Goal: Task Accomplishment & Management: Use online tool/utility

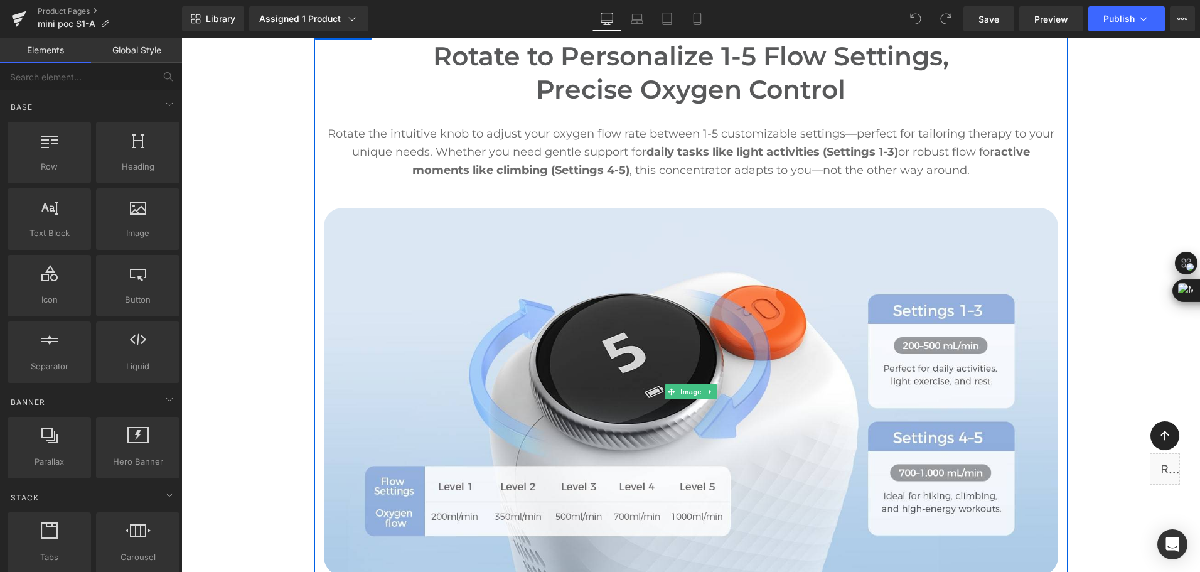
scroll to position [3200, 0]
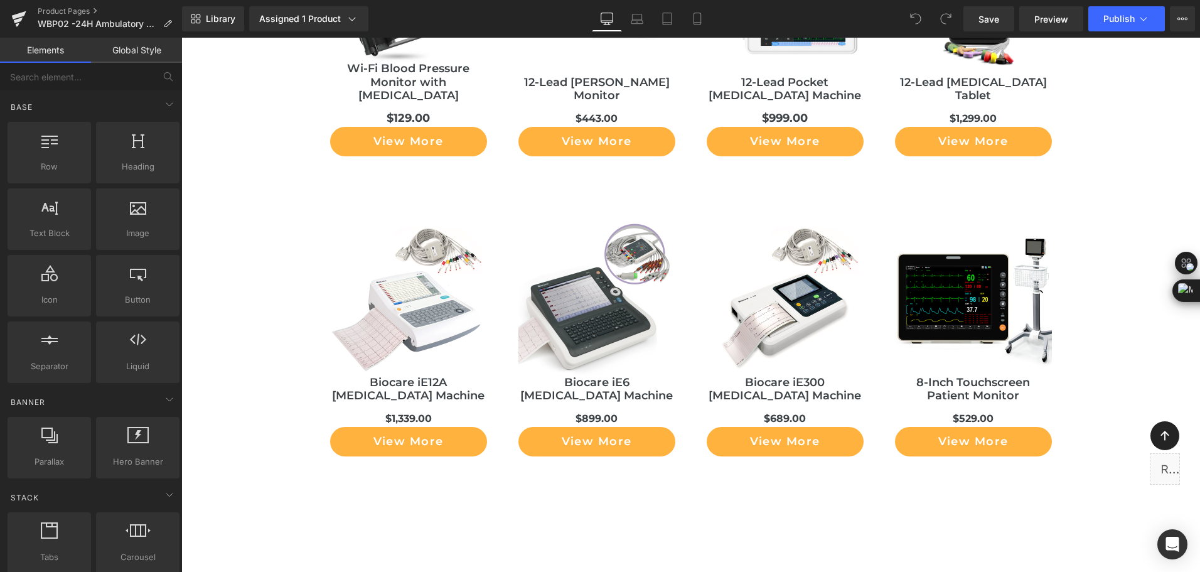
scroll to position [12325, 0]
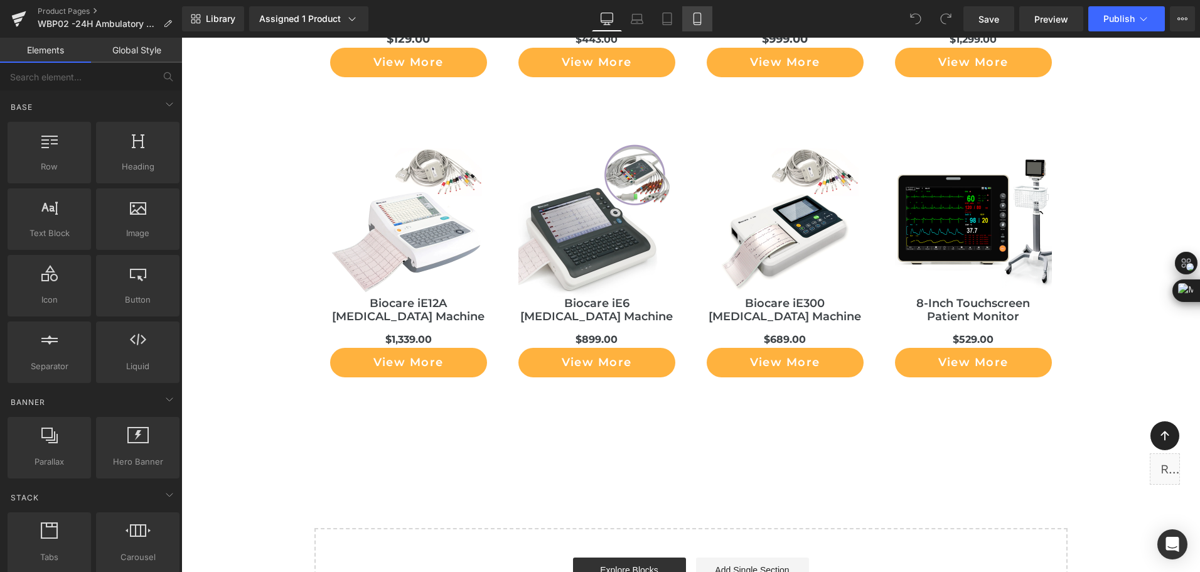
click at [693, 19] on icon at bounding box center [697, 19] width 13 height 13
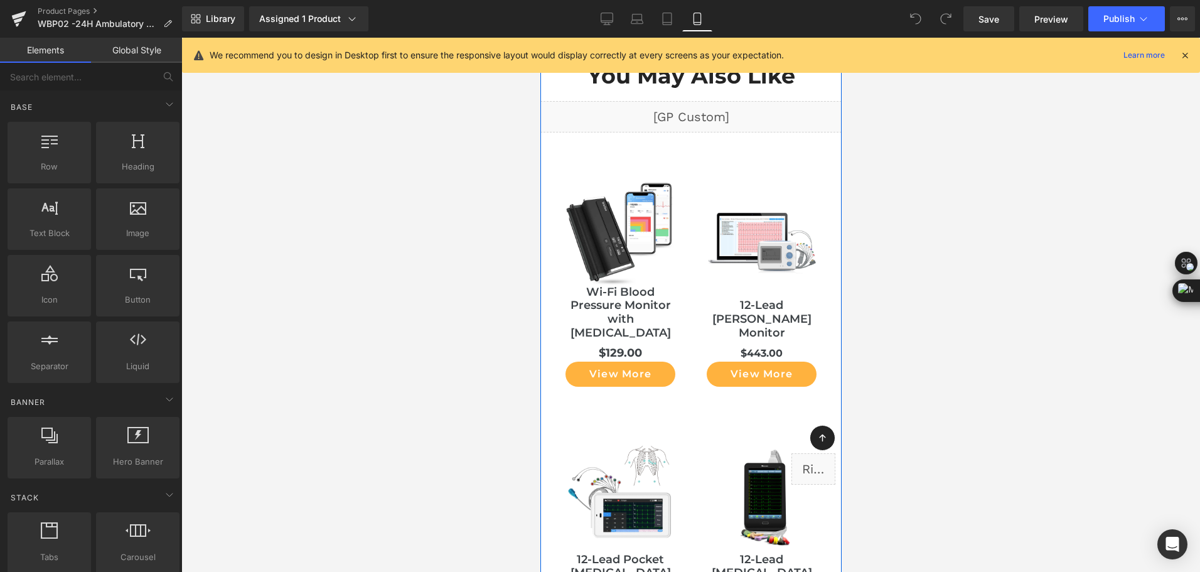
scroll to position [11415, 0]
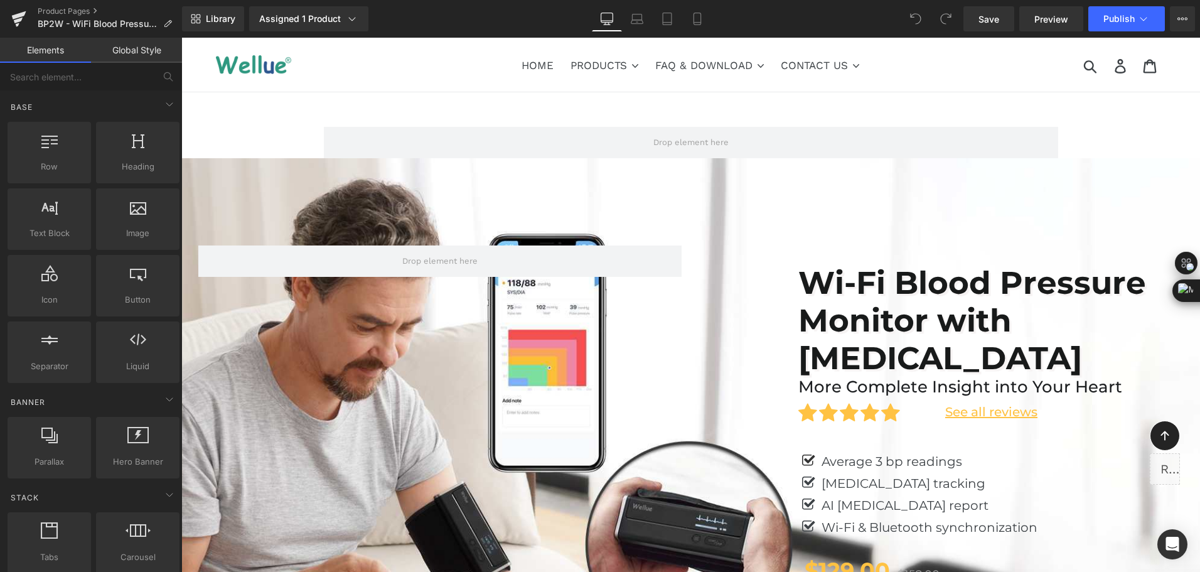
drag, startPoint x: 869, startPoint y: 24, endPoint x: 678, endPoint y: 19, distance: 190.8
click at [869, 24] on div "Library Assigned 1 Product Product Preview Wi-Fi Blood Pressure Monitor with EC…" at bounding box center [691, 18] width 1018 height 25
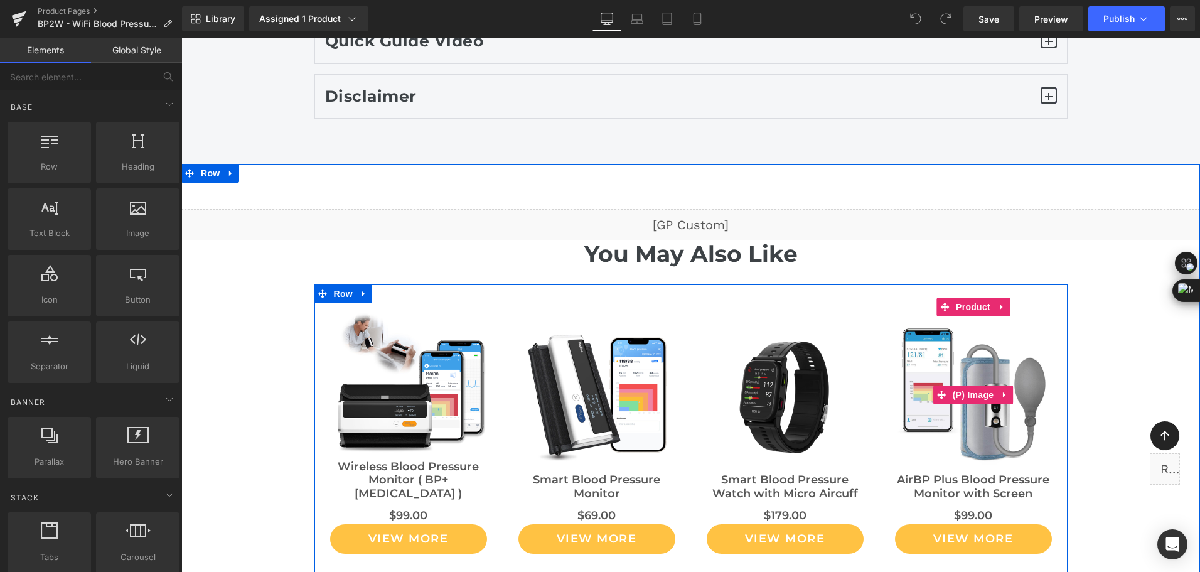
scroll to position [7895, 0]
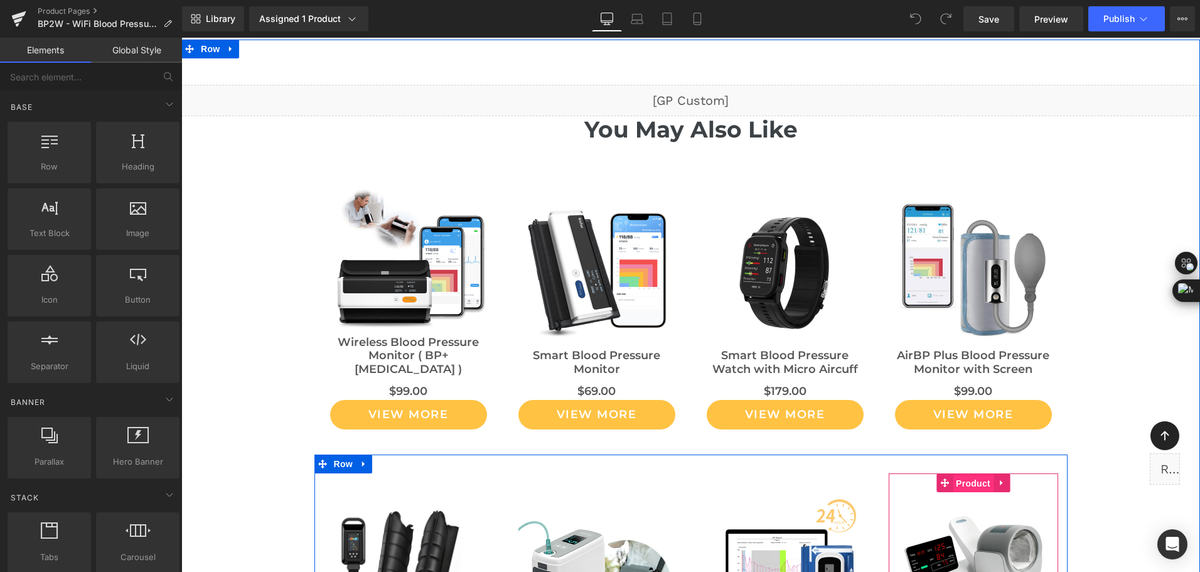
click at [968, 474] on span "Product" at bounding box center [973, 483] width 41 height 19
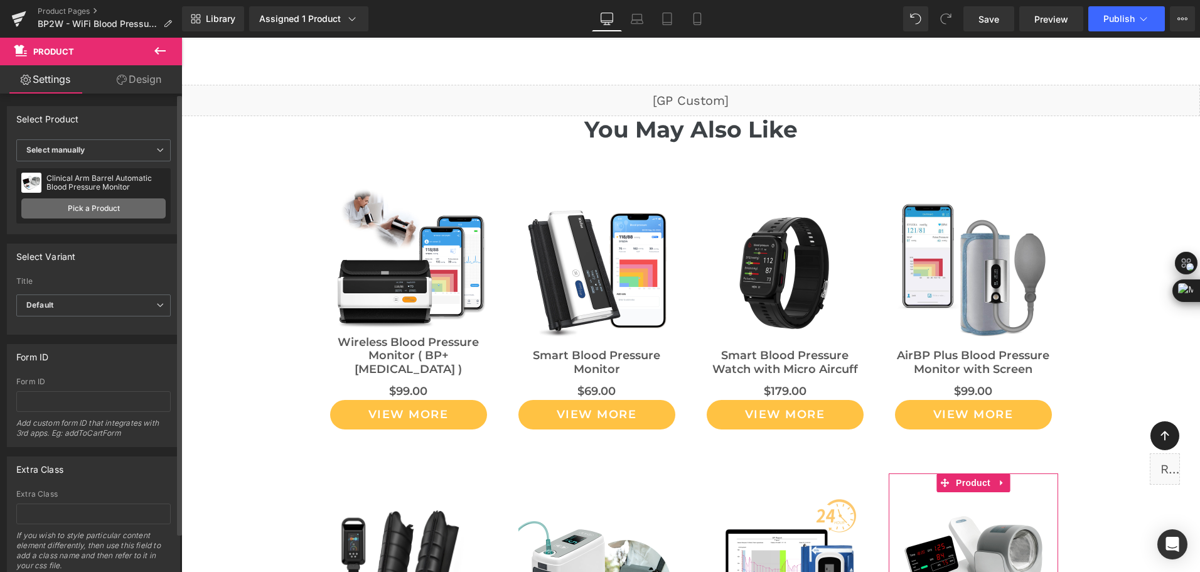
click at [63, 203] on link "Pick a Product" at bounding box center [93, 208] width 144 height 20
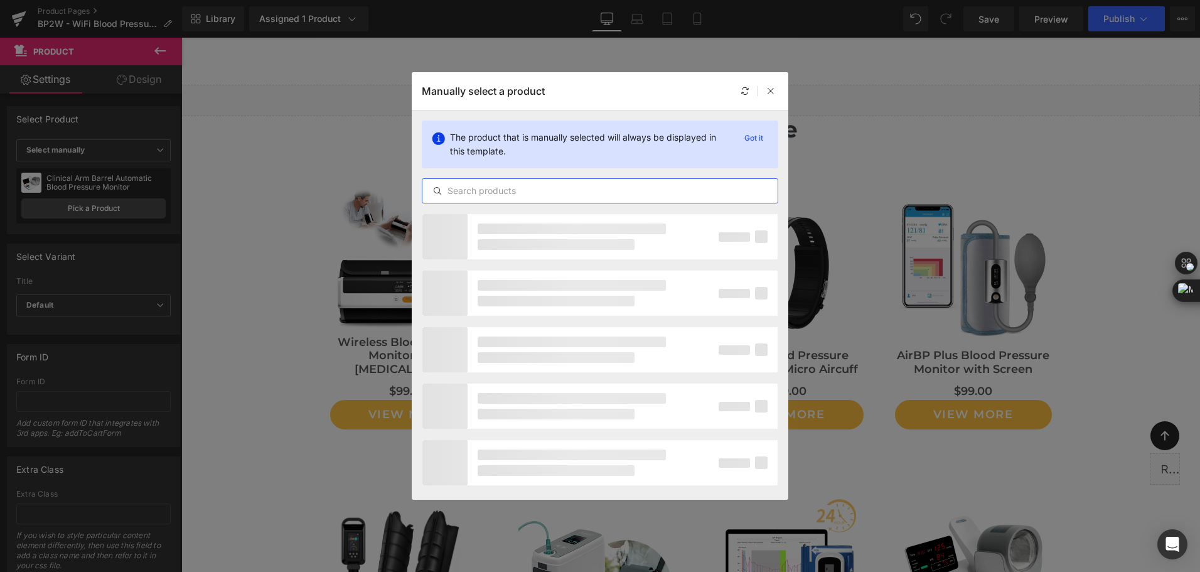
click at [474, 196] on input "text" at bounding box center [599, 190] width 355 height 15
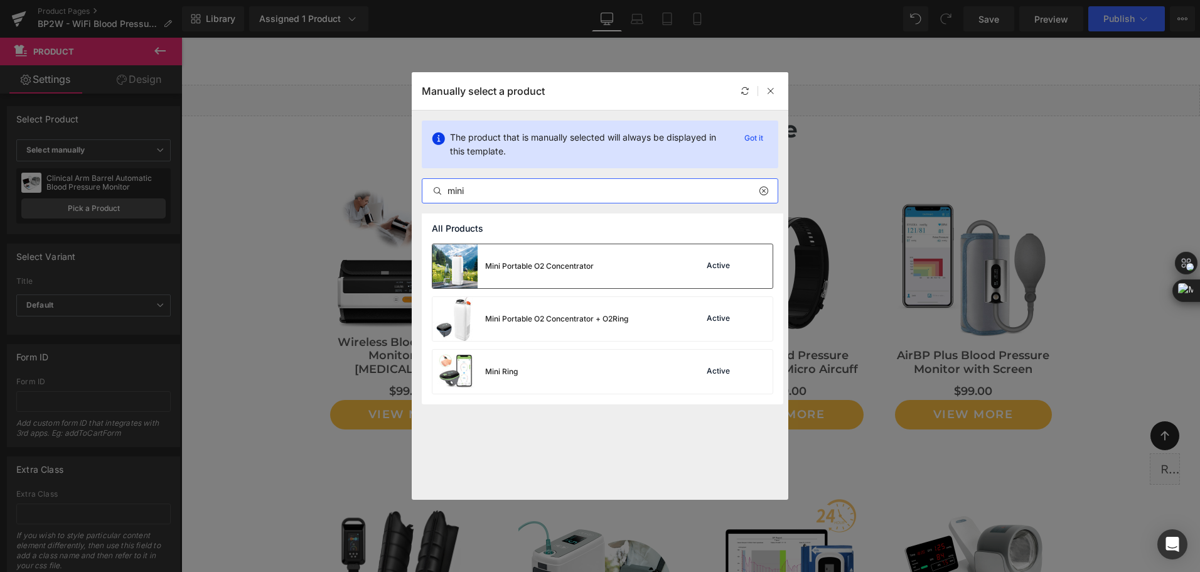
type input "mini"
click at [584, 274] on div "Mini Portable O2 Concentrator" at bounding box center [512, 266] width 161 height 44
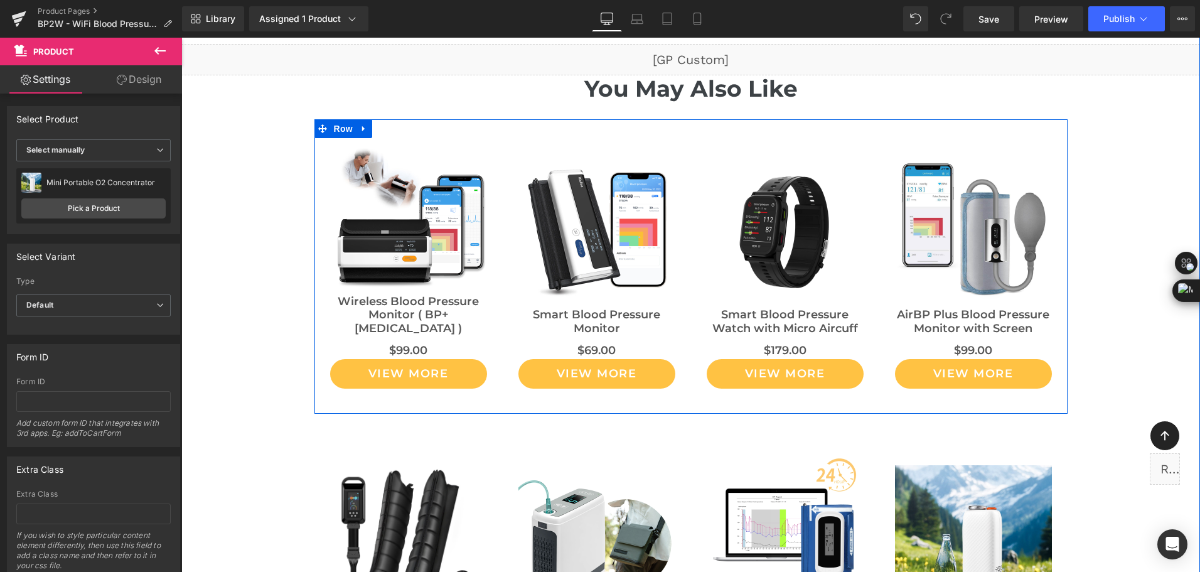
scroll to position [7957, 0]
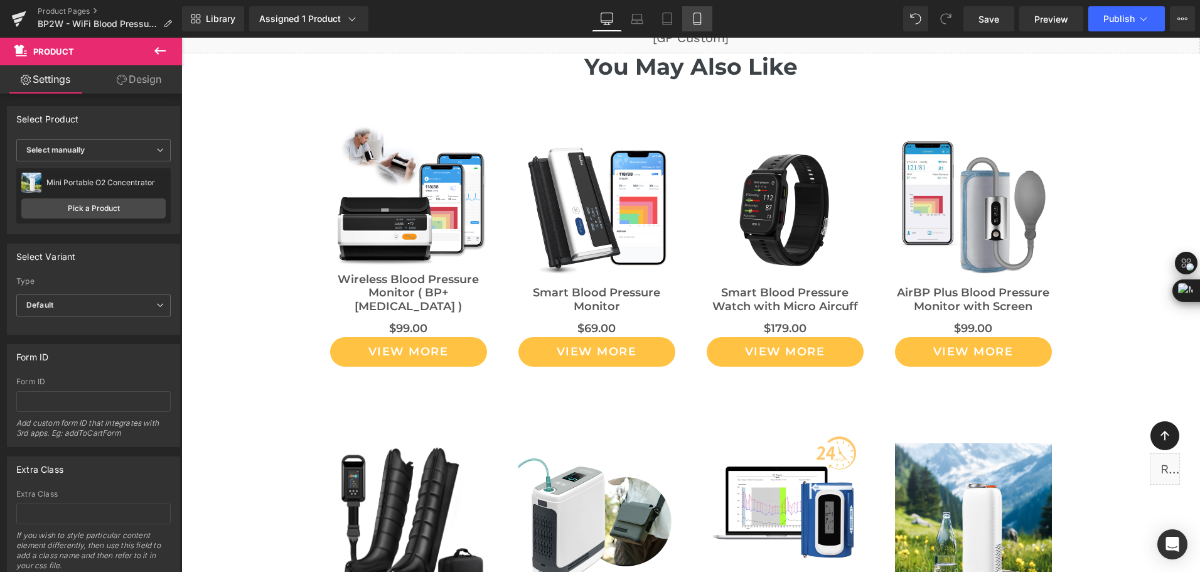
click at [694, 23] on icon at bounding box center [696, 19] width 7 height 12
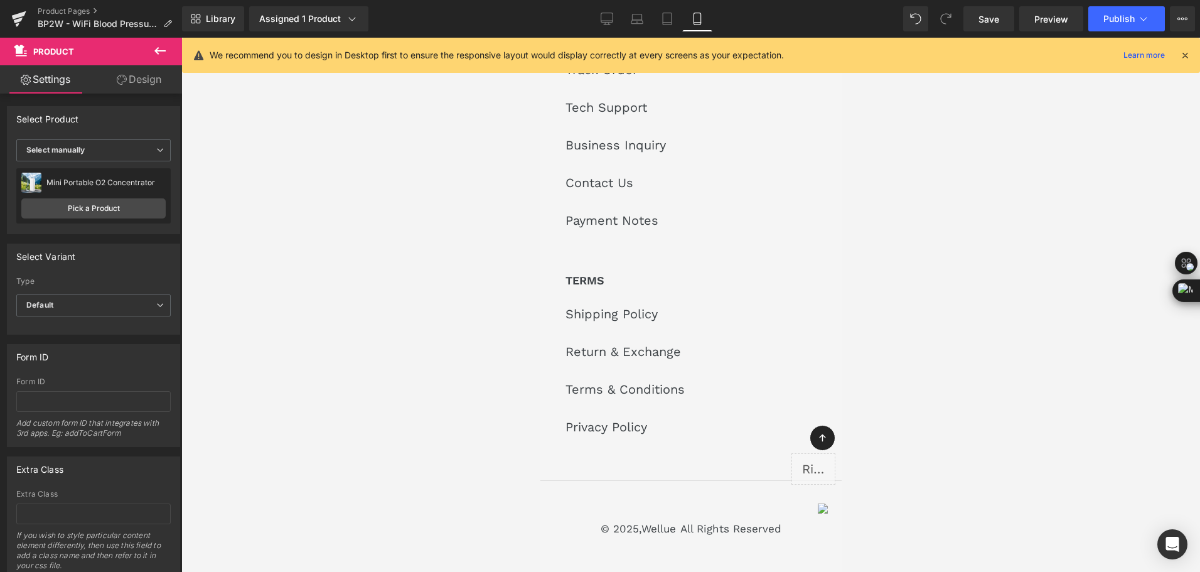
scroll to position [9538, 0]
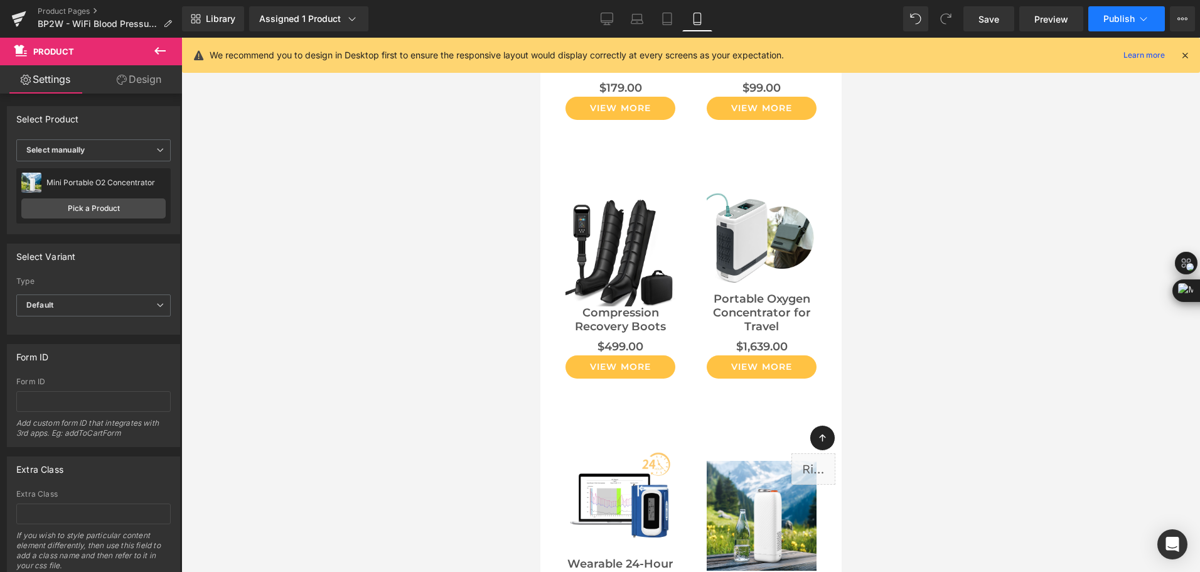
click at [1113, 19] on span "Publish" at bounding box center [1118, 19] width 31 height 10
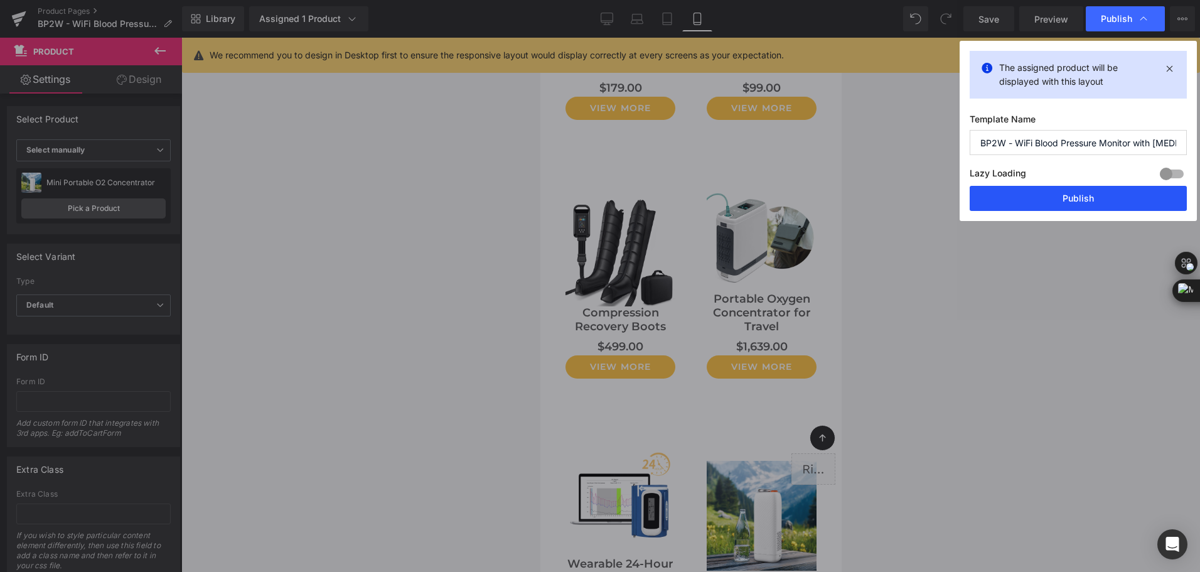
click at [1052, 194] on button "Publish" at bounding box center [1078, 198] width 217 height 25
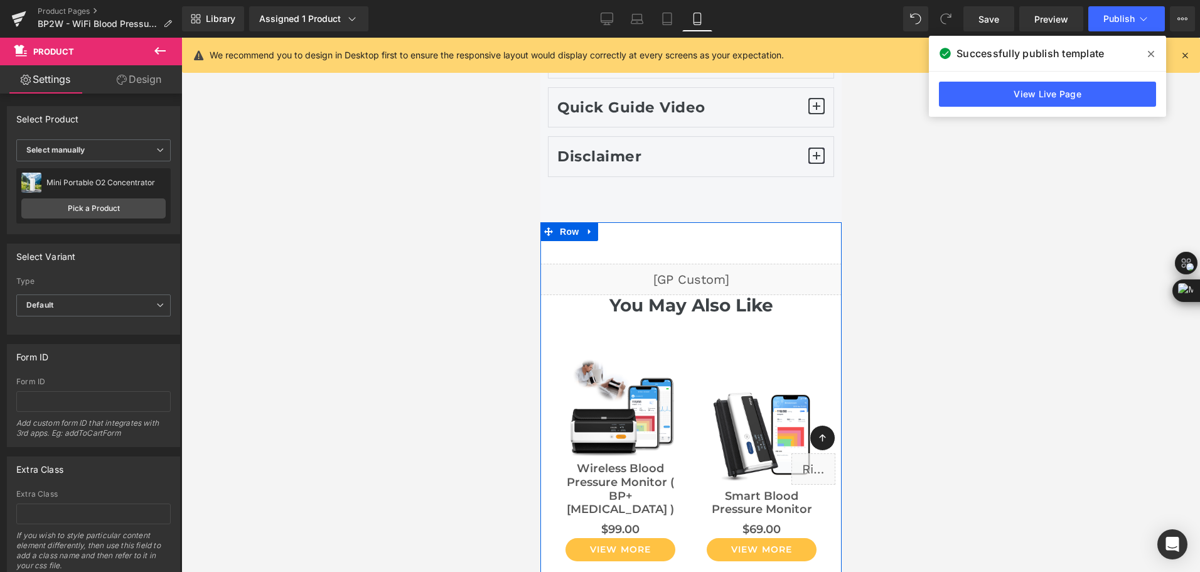
scroll to position [8597, 0]
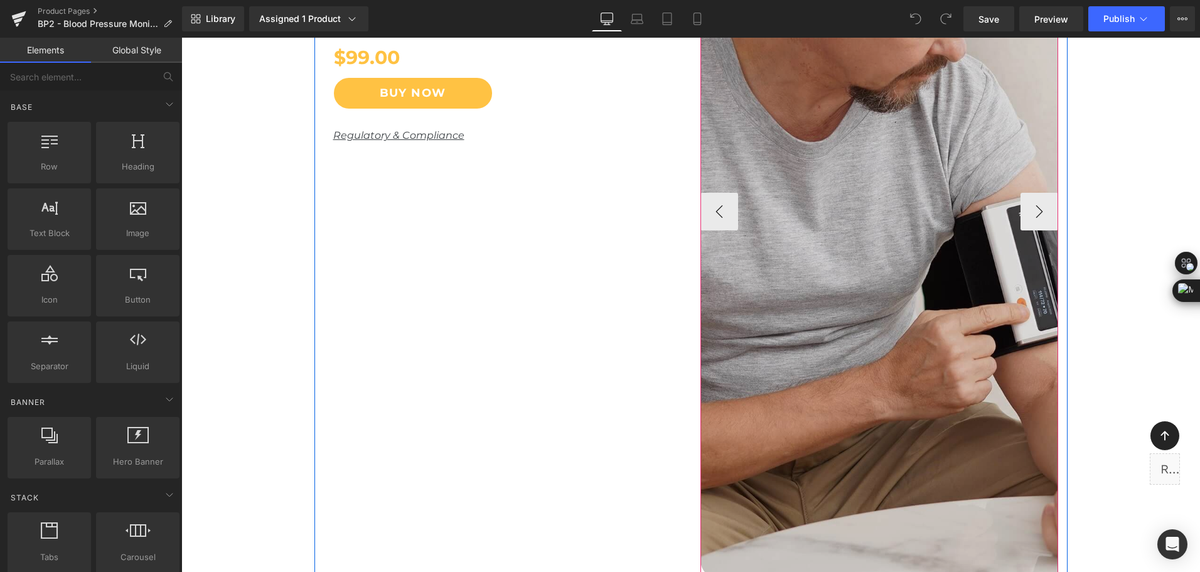
scroll to position [502, 0]
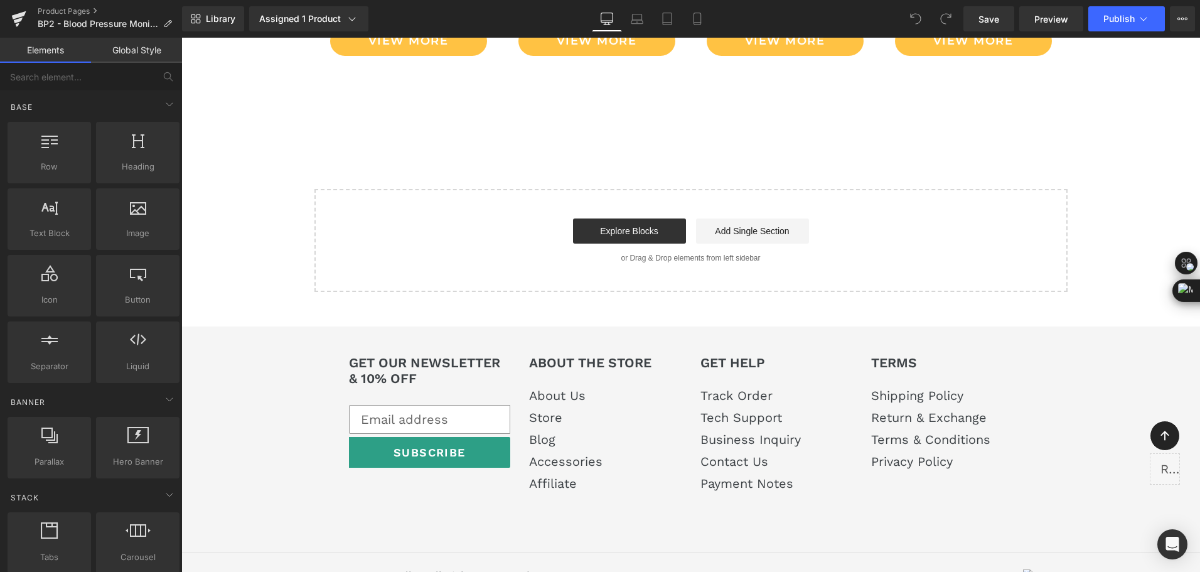
drag, startPoint x: 1193, startPoint y: 85, endPoint x: 1338, endPoint y: 565, distance: 501.5
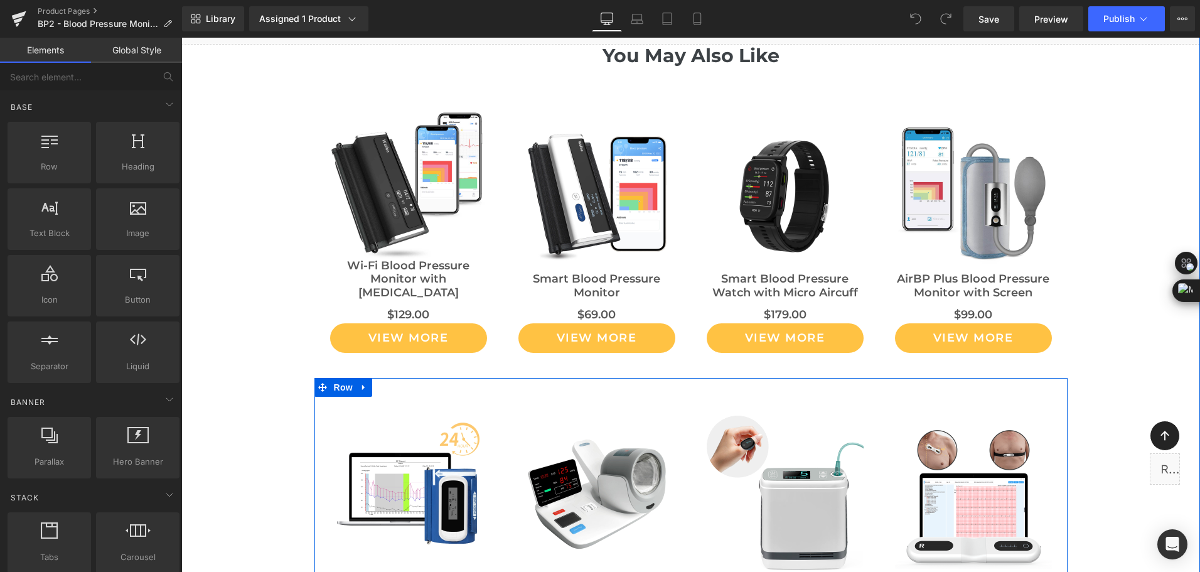
scroll to position [6455, 0]
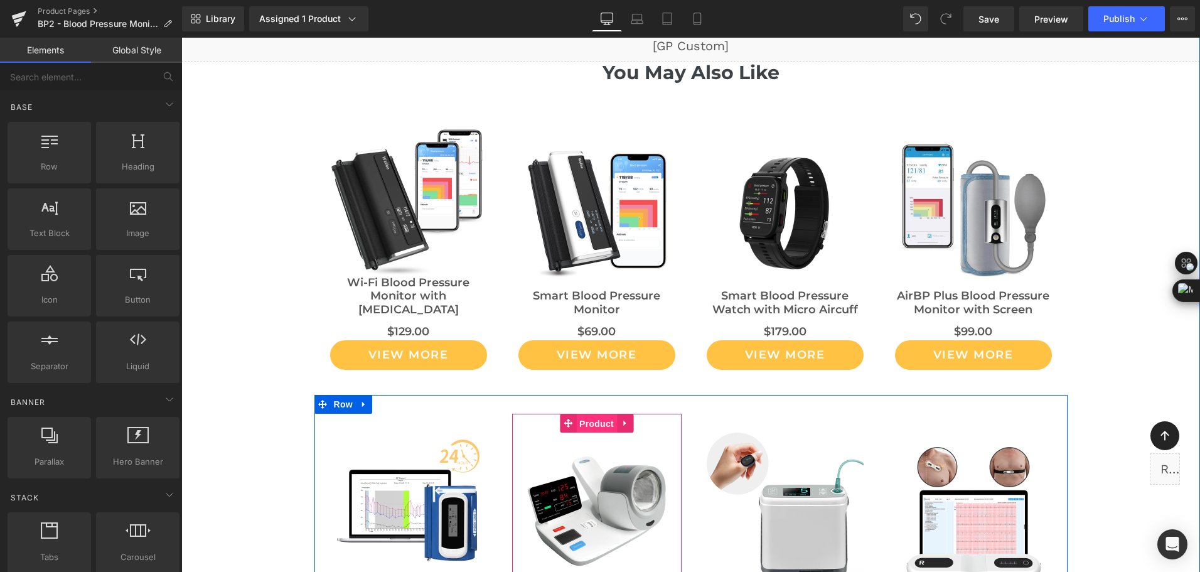
click at [586, 414] on span "Product" at bounding box center [596, 423] width 41 height 19
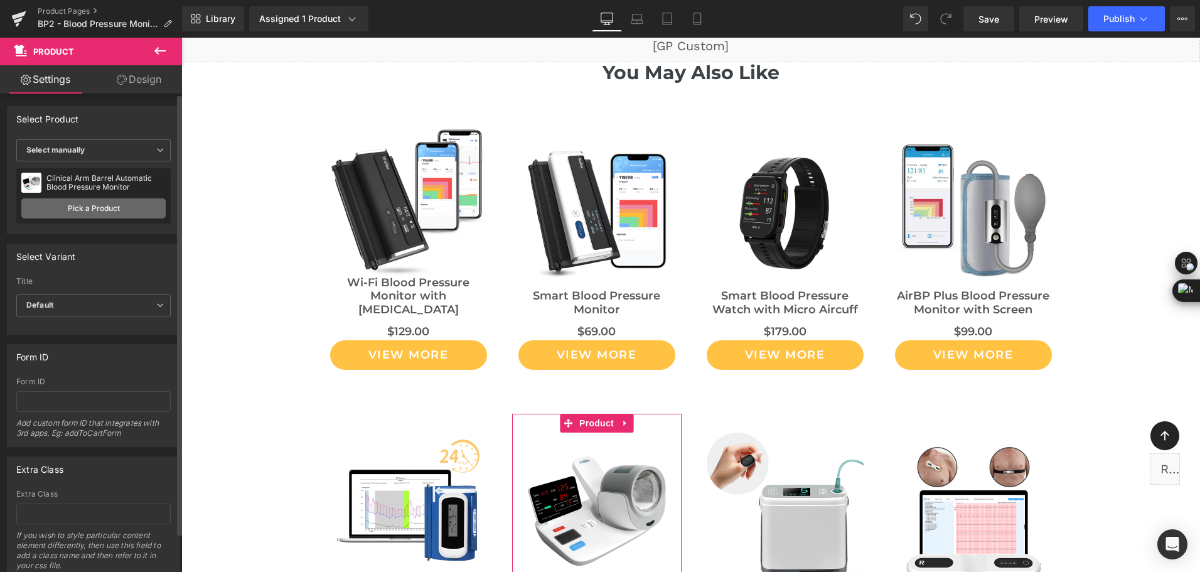
click at [99, 211] on link "Pick a Product" at bounding box center [93, 208] width 144 height 20
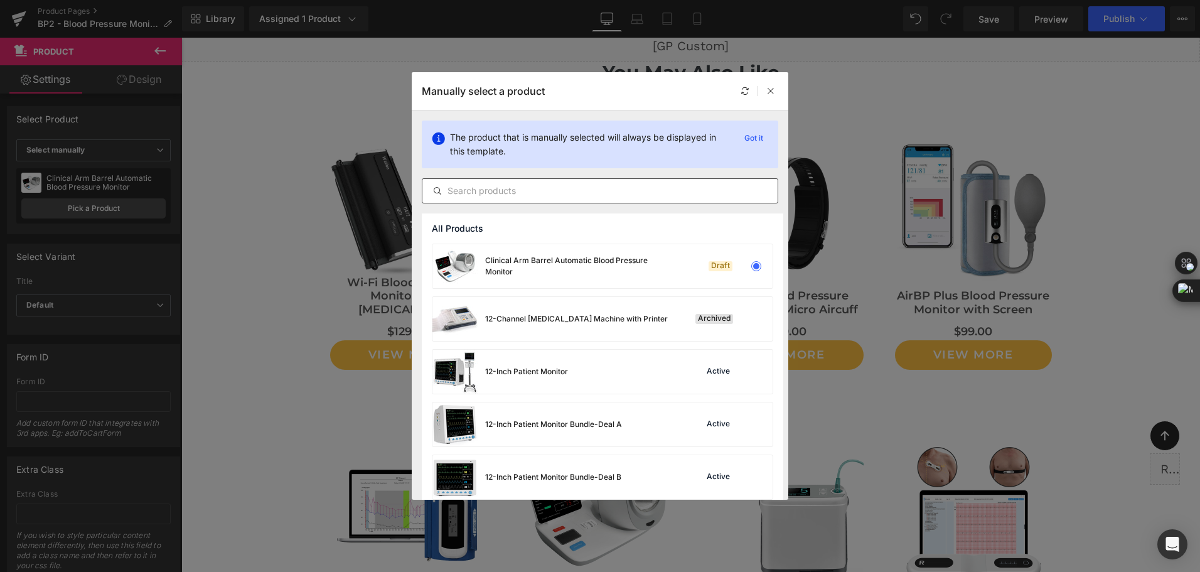
click at [618, 195] on input "text" at bounding box center [599, 190] width 355 height 15
type input "mini"
click at [745, 84] on div at bounding box center [744, 90] width 15 height 15
click at [572, 196] on input "mini" at bounding box center [599, 190] width 355 height 15
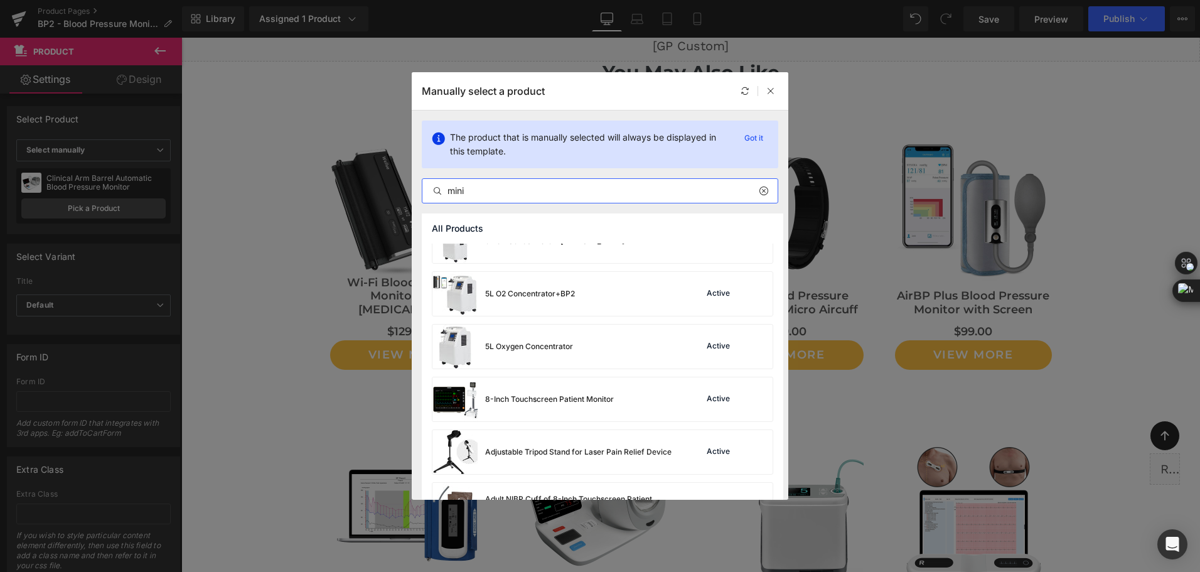
scroll to position [907, 0]
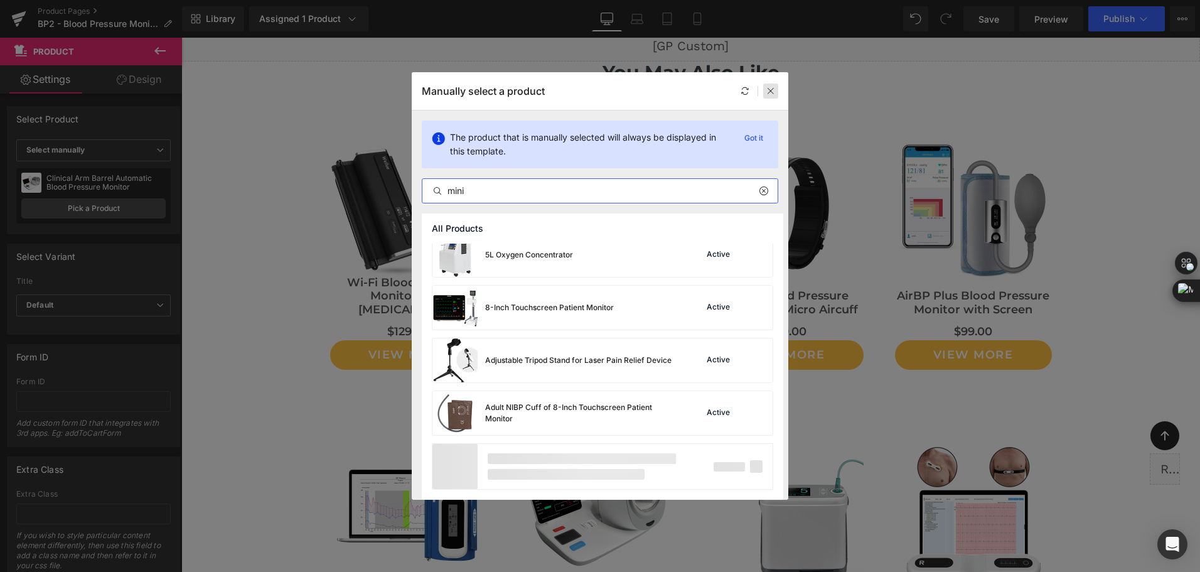
click at [774, 95] on icon at bounding box center [770, 91] width 9 height 9
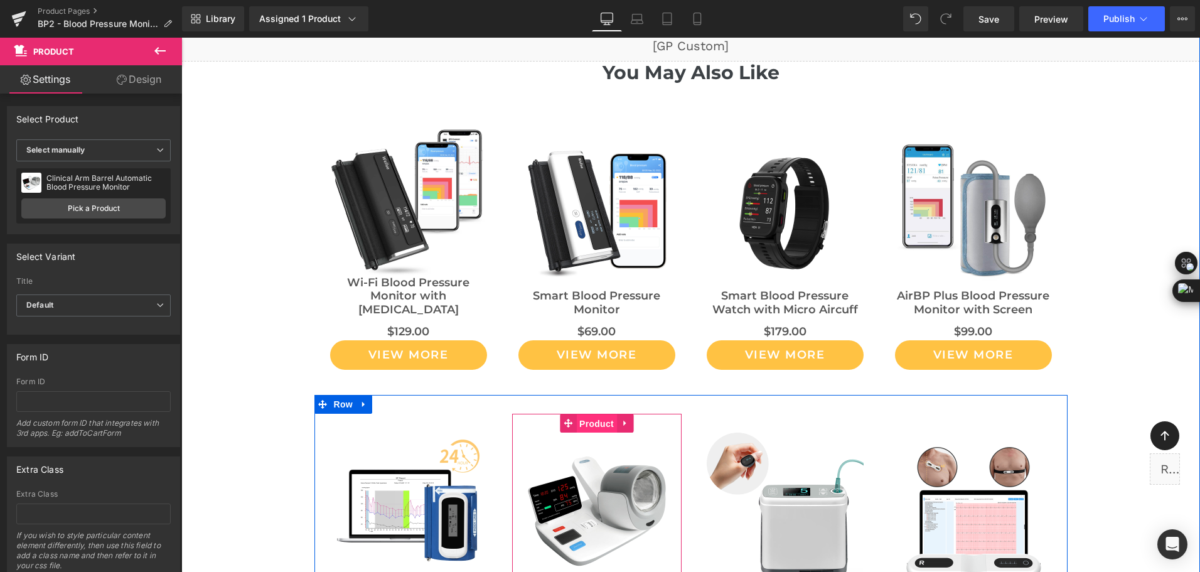
click at [595, 414] on span "Product" at bounding box center [596, 423] width 41 height 19
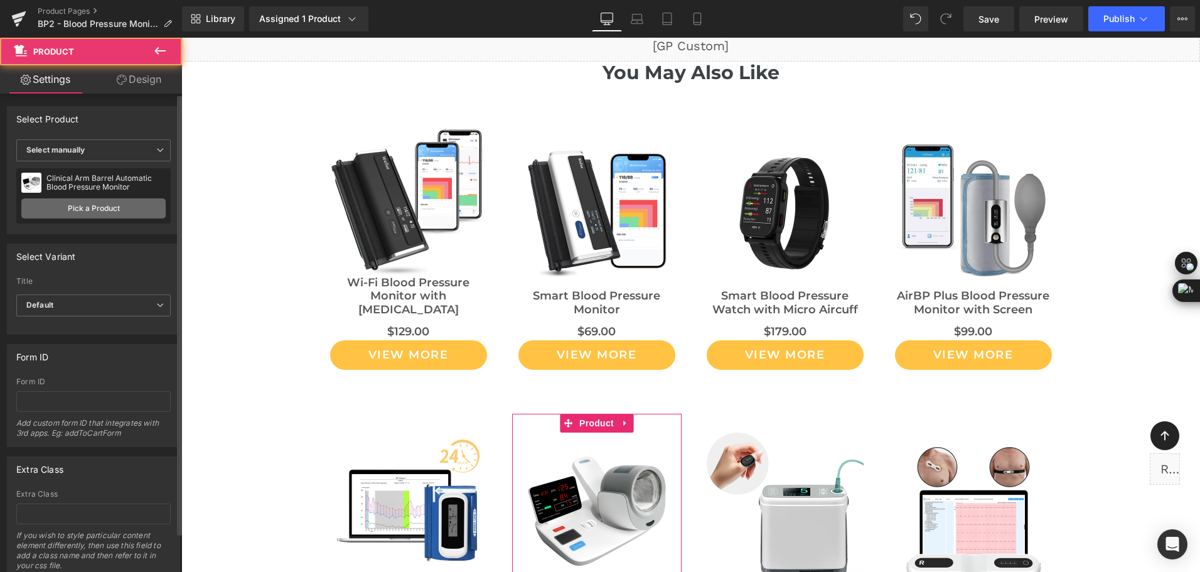
click at [87, 205] on link "Pick a Product" at bounding box center [93, 208] width 144 height 20
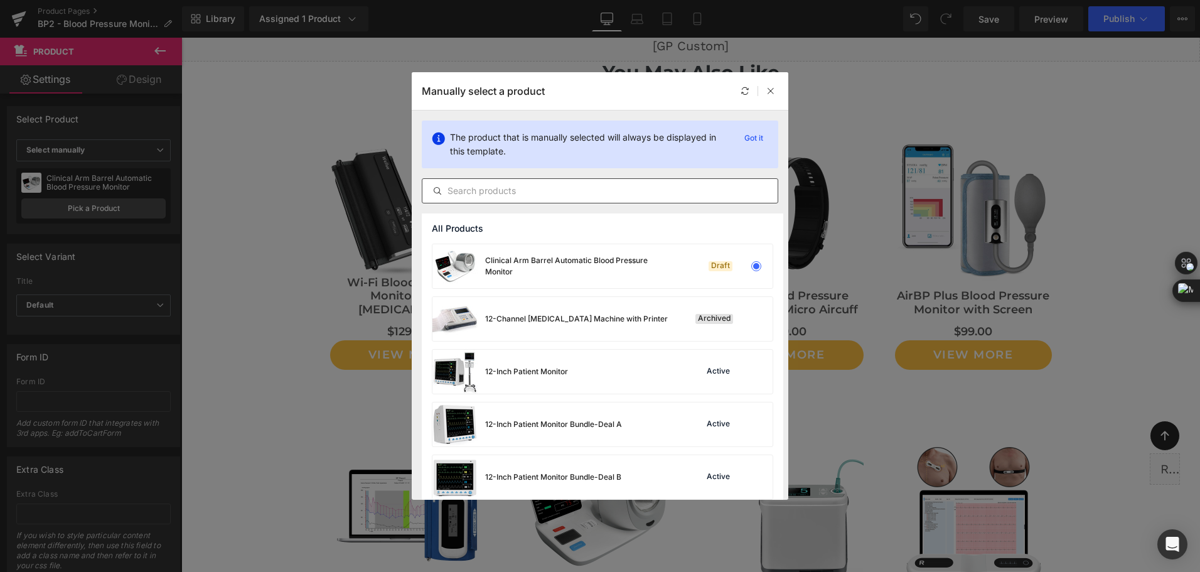
click at [495, 196] on input "text" at bounding box center [599, 190] width 355 height 15
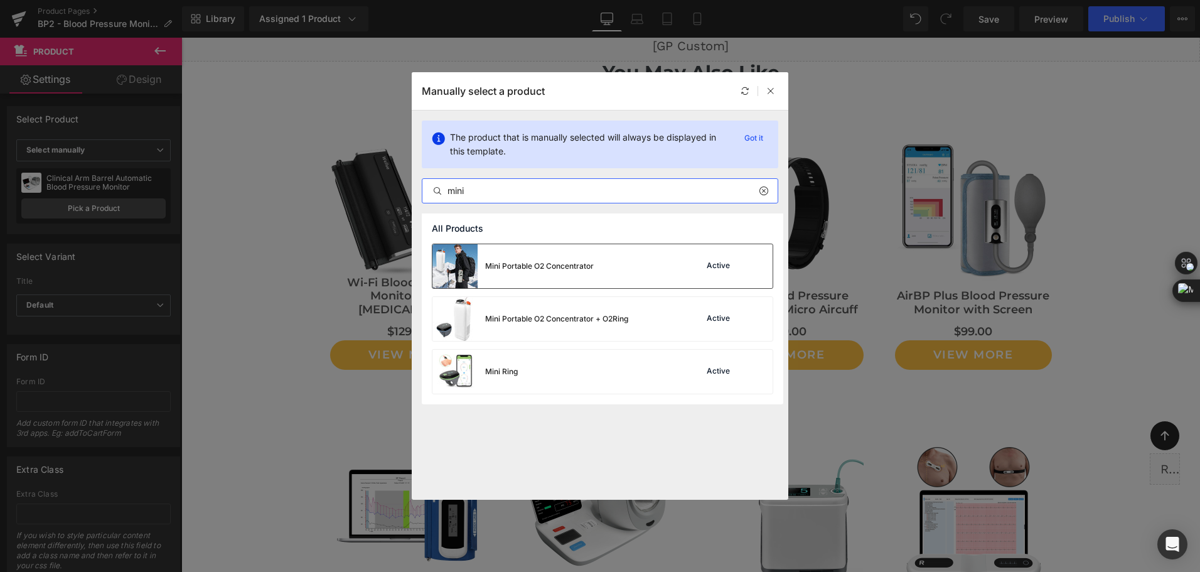
type input "mini"
click at [539, 271] on div "Mini Portable O2 Concentrator" at bounding box center [539, 265] width 109 height 11
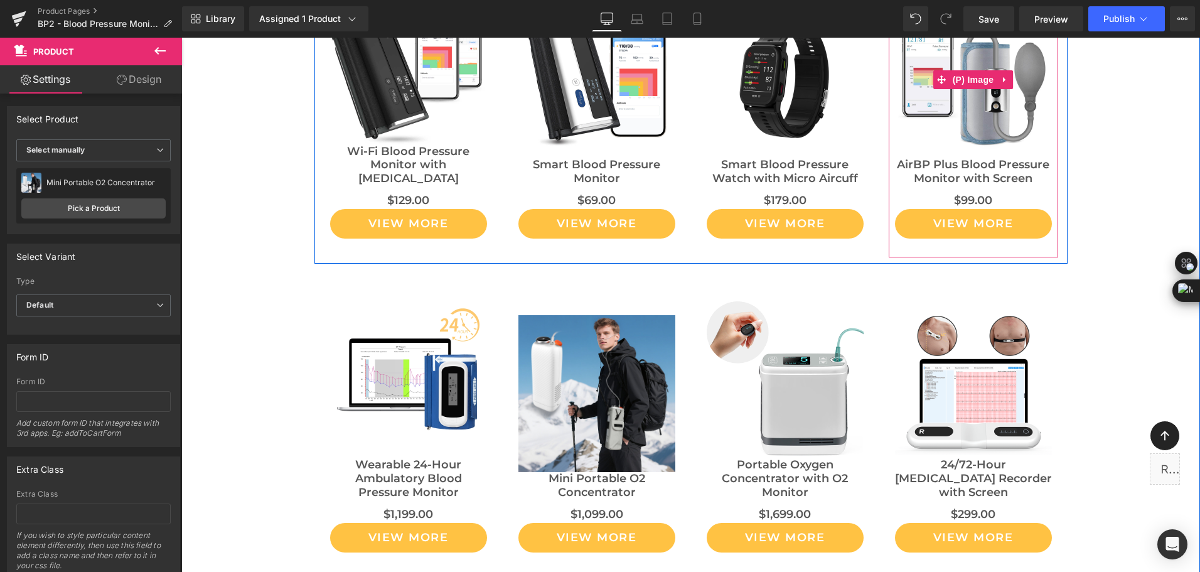
scroll to position [6643, 0]
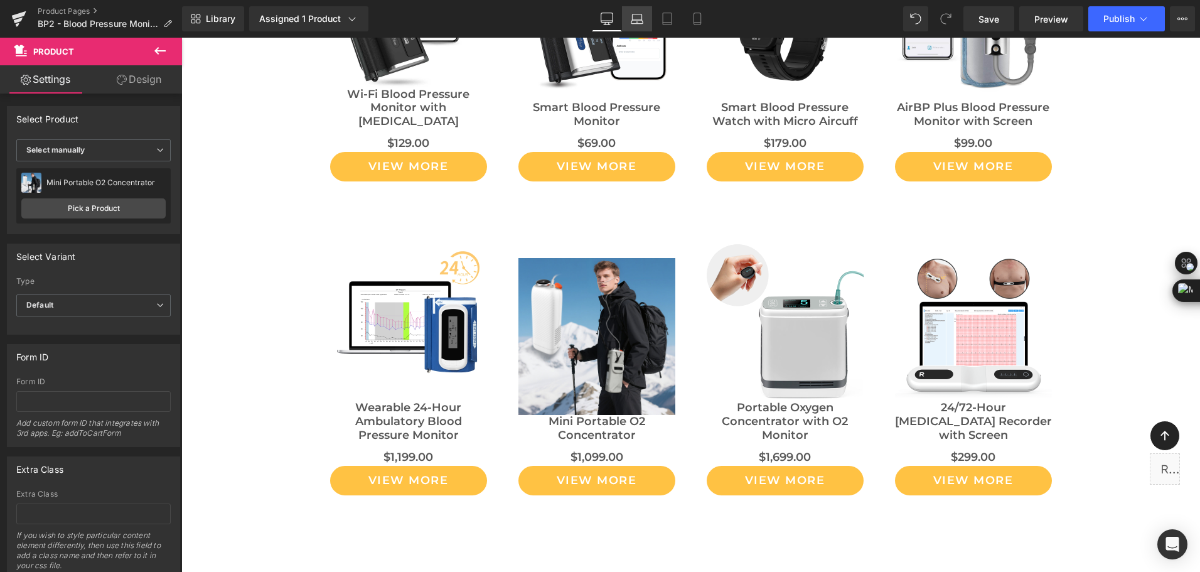
click at [644, 21] on link "Laptop" at bounding box center [637, 18] width 30 height 25
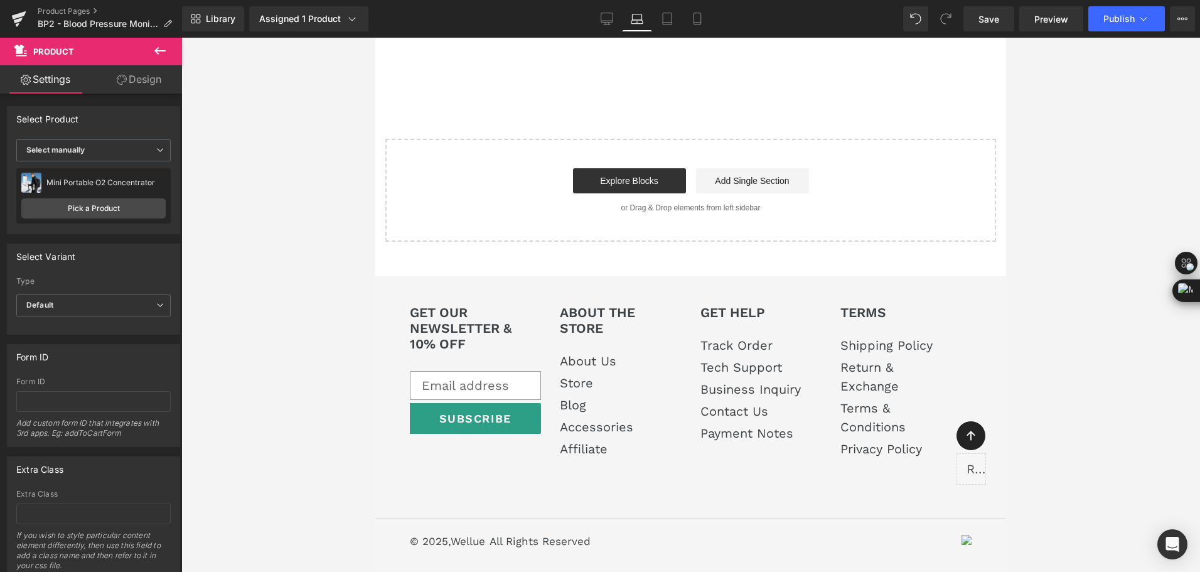
scroll to position [5195, 0]
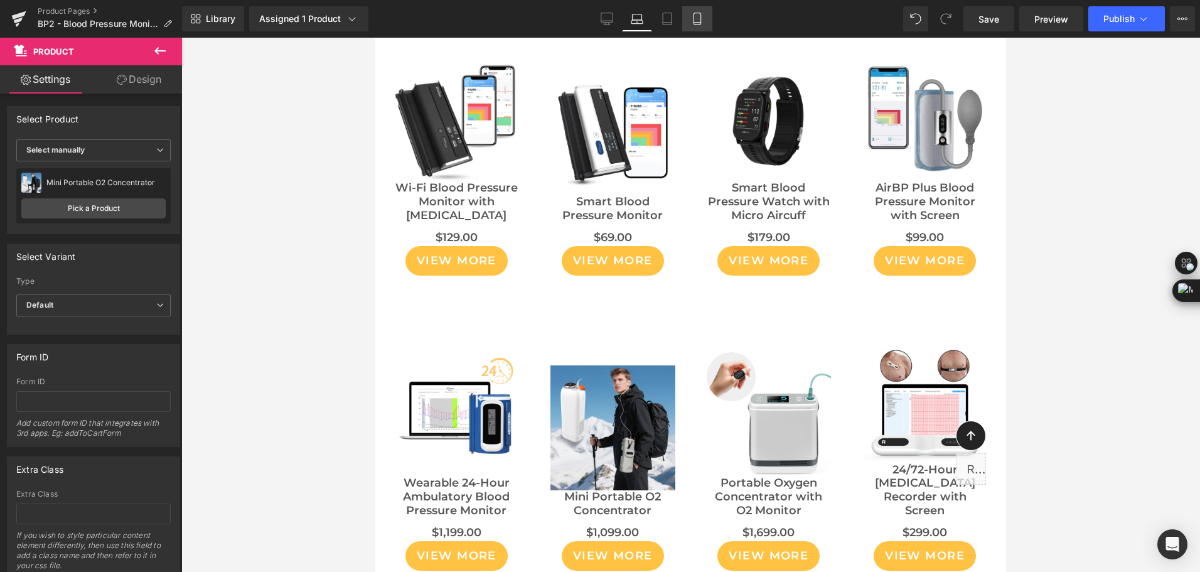
click at [700, 16] on icon at bounding box center [697, 19] width 13 height 13
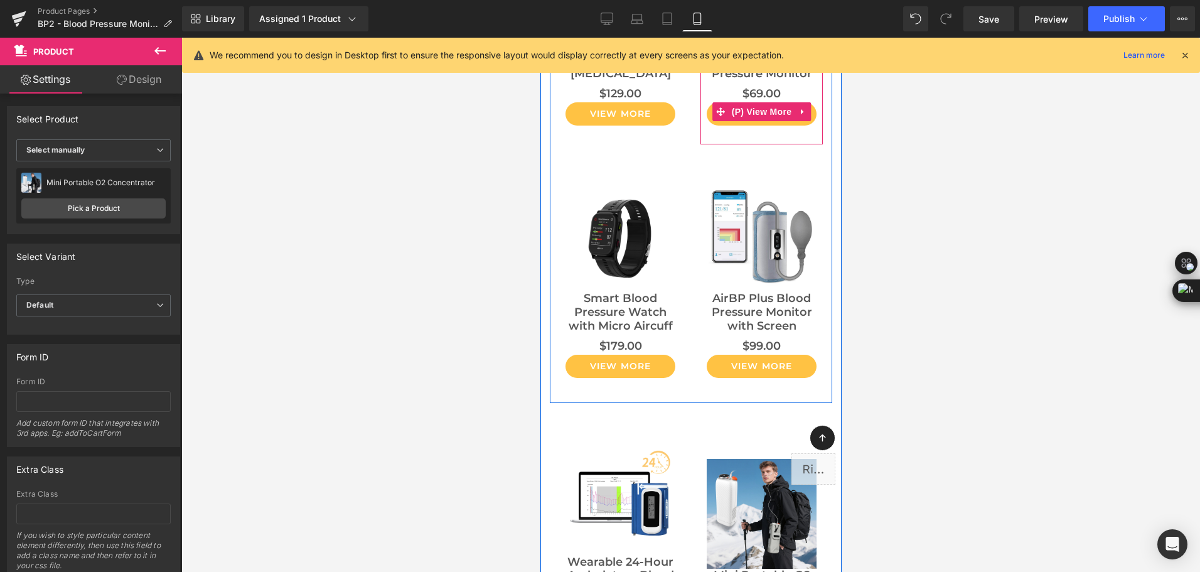
scroll to position [6734, 0]
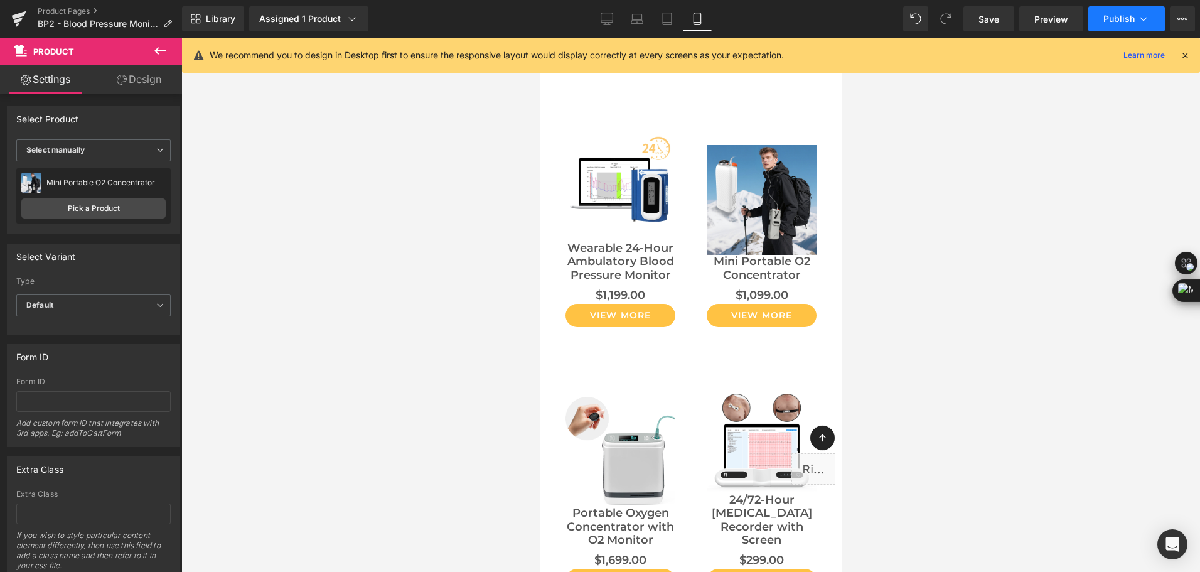
click at [1140, 19] on icon at bounding box center [1143, 19] width 13 height 13
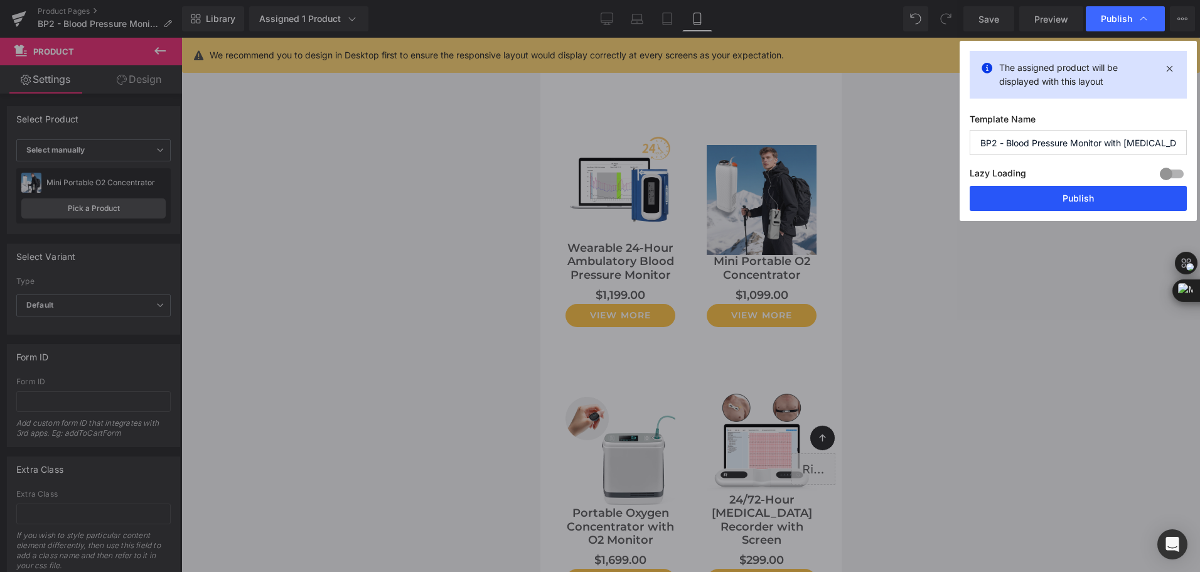
click at [1092, 205] on button "Publish" at bounding box center [1078, 198] width 217 height 25
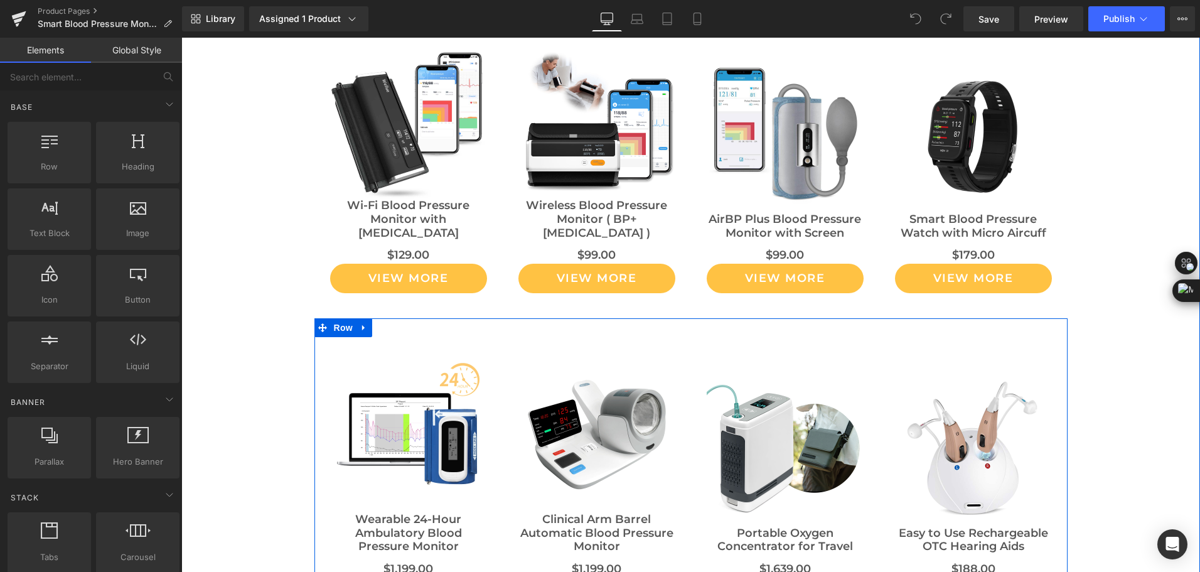
scroll to position [4749, 0]
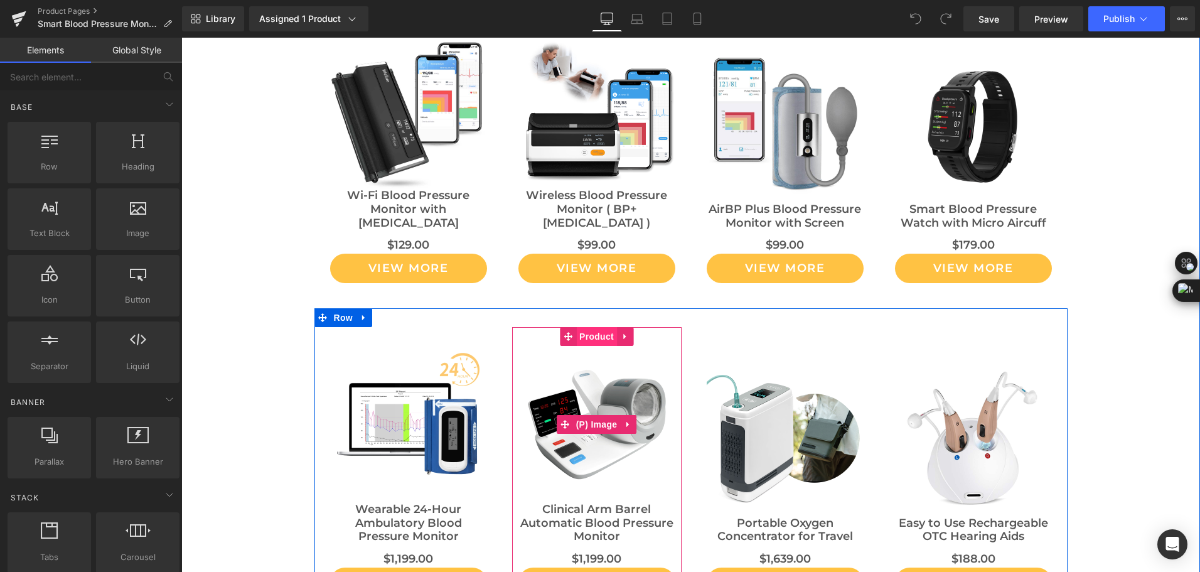
click at [585, 327] on span "Product" at bounding box center [596, 336] width 41 height 19
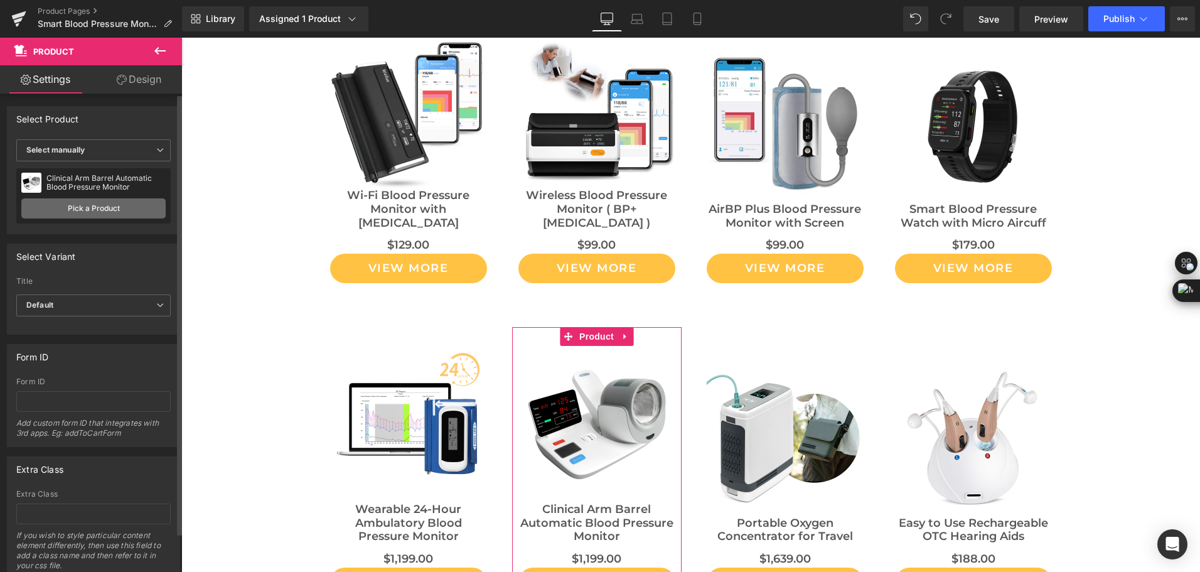
click at [121, 211] on link "Pick a Product" at bounding box center [93, 208] width 144 height 20
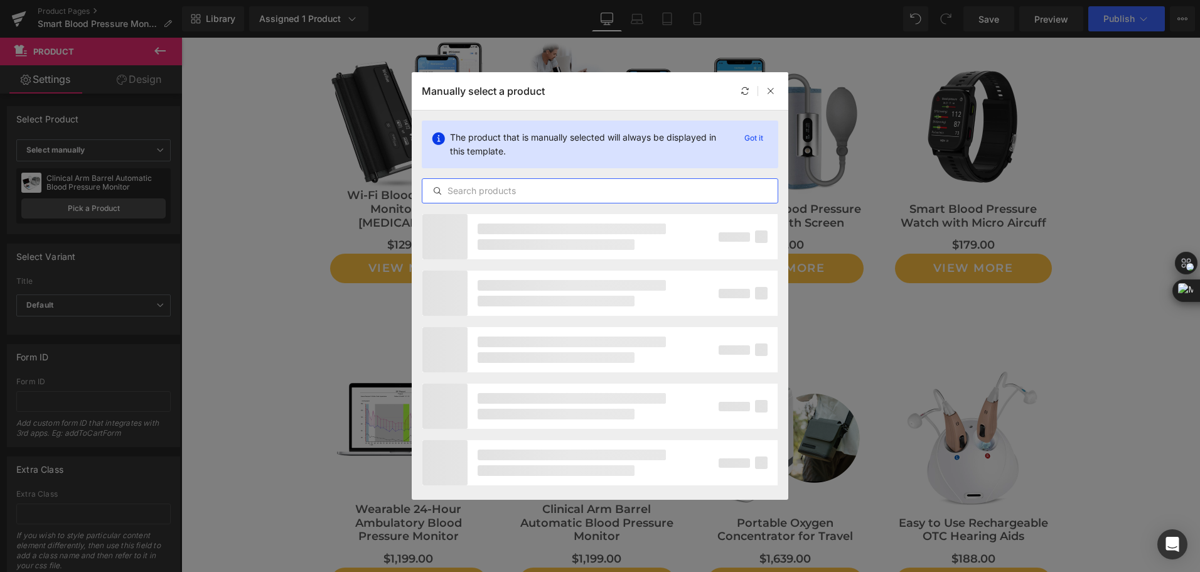
click at [482, 193] on input "text" at bounding box center [599, 190] width 355 height 15
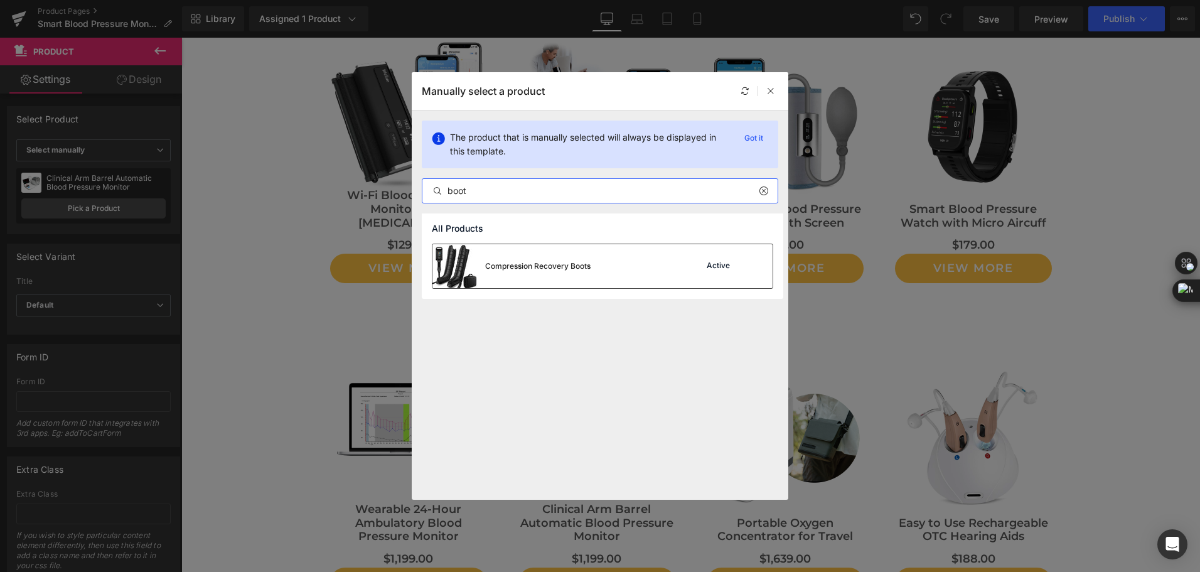
type input "boot"
click at [609, 267] on div "Compression Recovery Boots Active" at bounding box center [602, 266] width 340 height 44
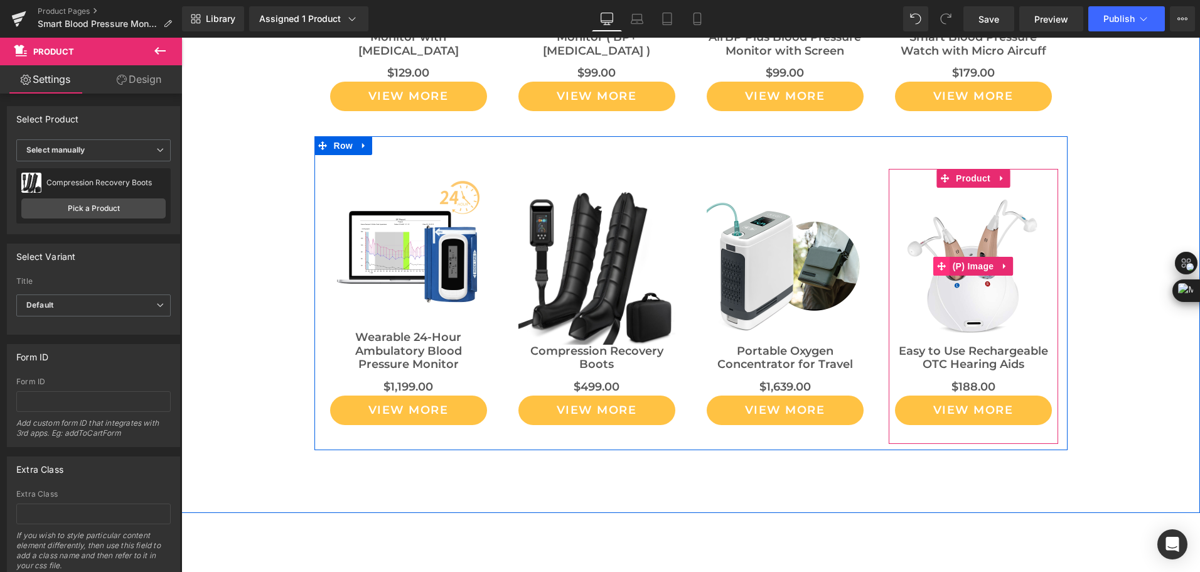
scroll to position [4937, 0]
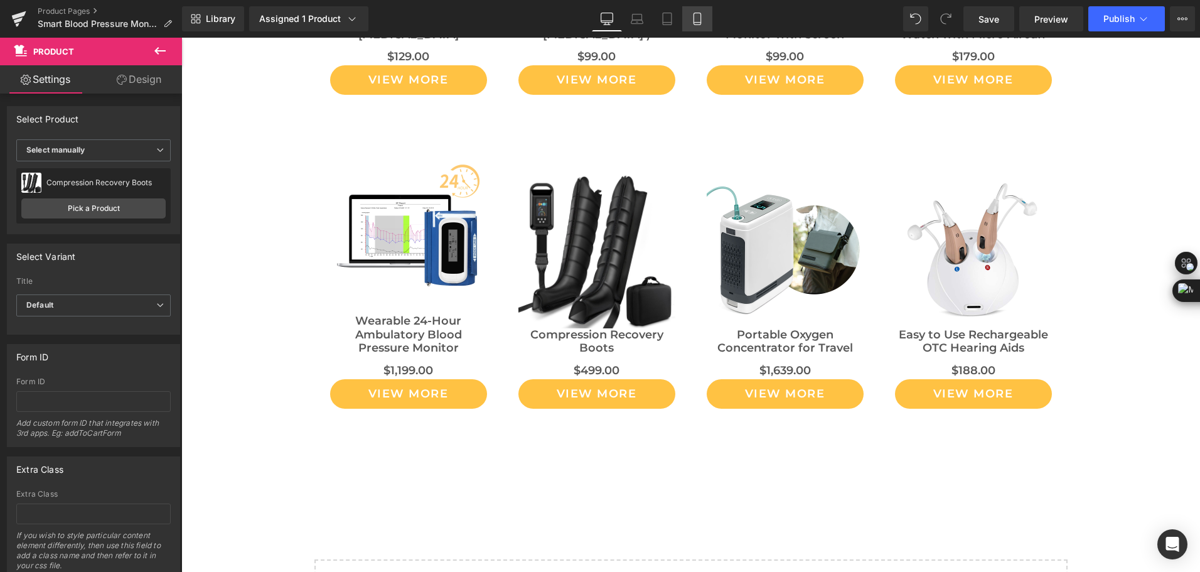
click at [689, 21] on link "Mobile" at bounding box center [697, 18] width 30 height 25
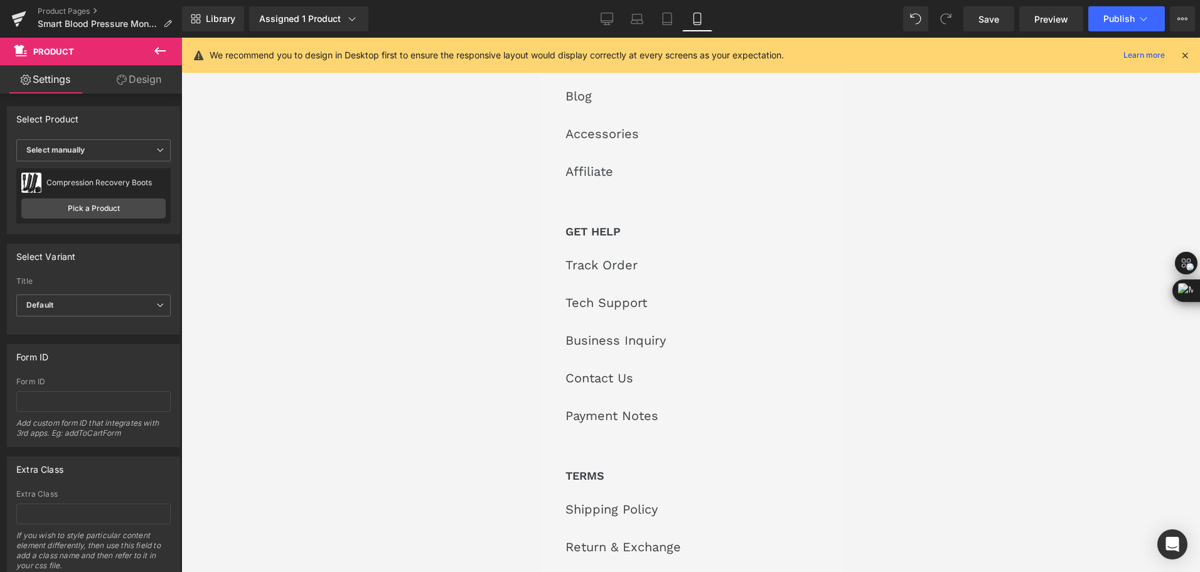
scroll to position [5212, 0]
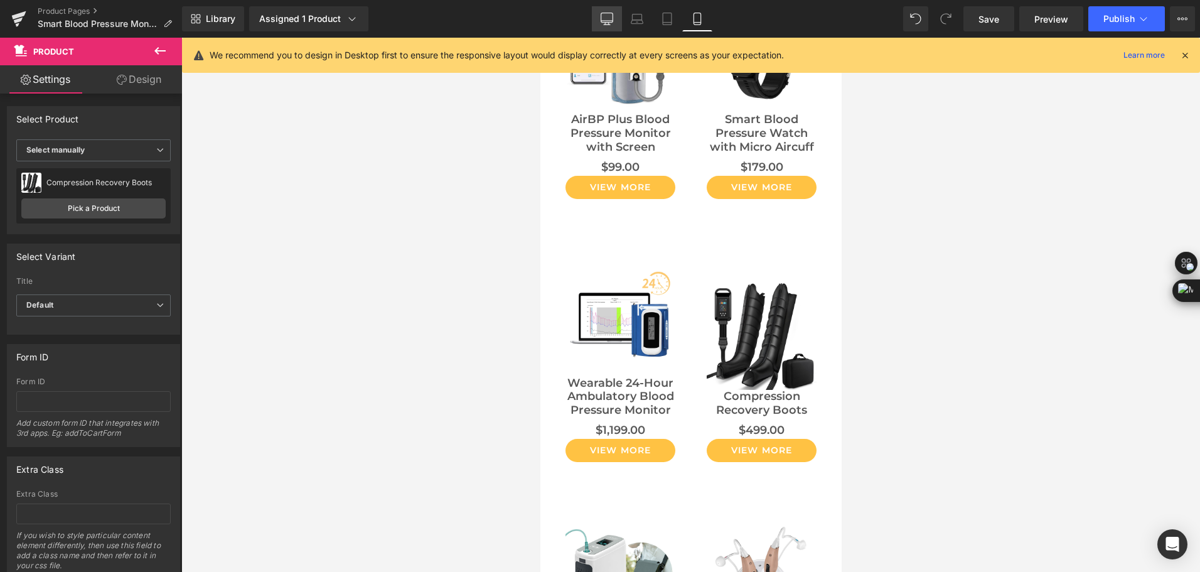
click at [604, 23] on icon at bounding box center [607, 17] width 12 height 9
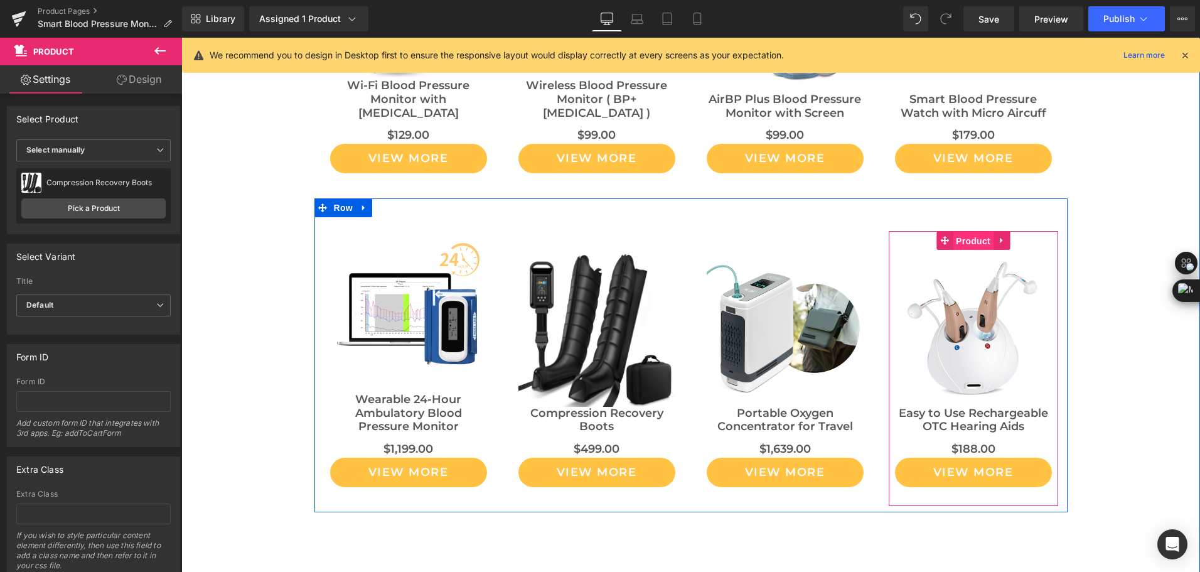
click at [954, 232] on span "Product" at bounding box center [973, 241] width 41 height 19
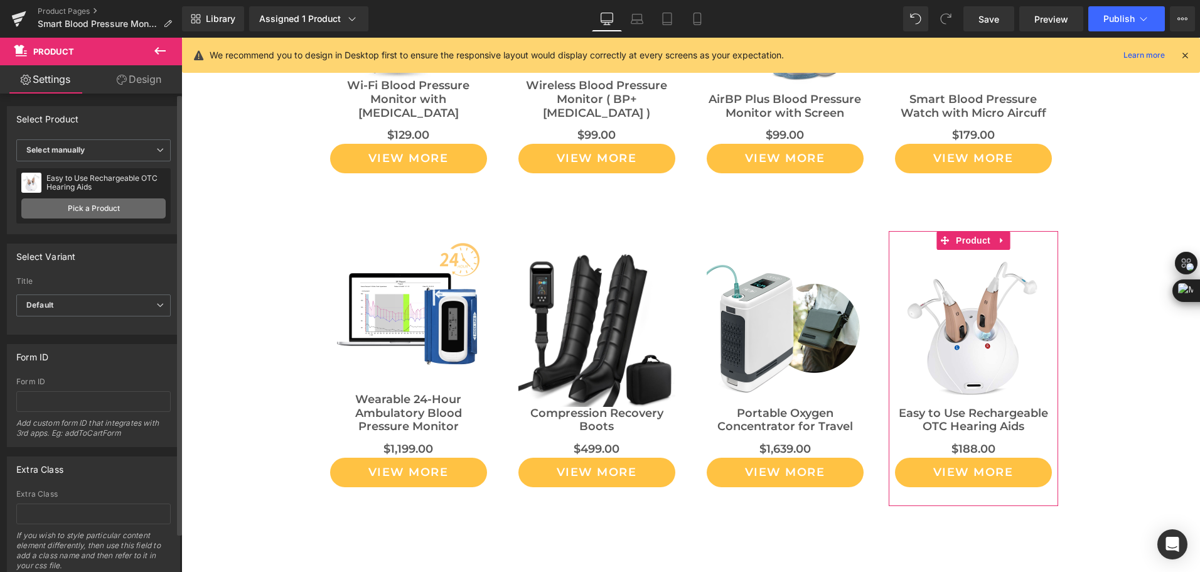
click at [110, 206] on link "Pick a Product" at bounding box center [93, 208] width 144 height 20
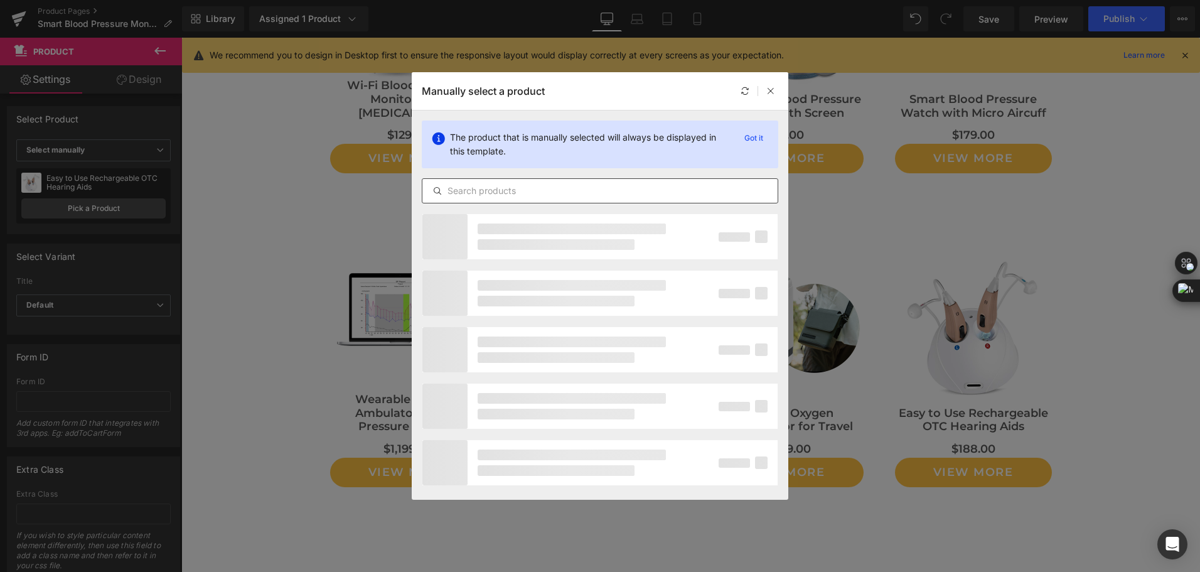
click at [609, 198] on input "text" at bounding box center [599, 190] width 355 height 15
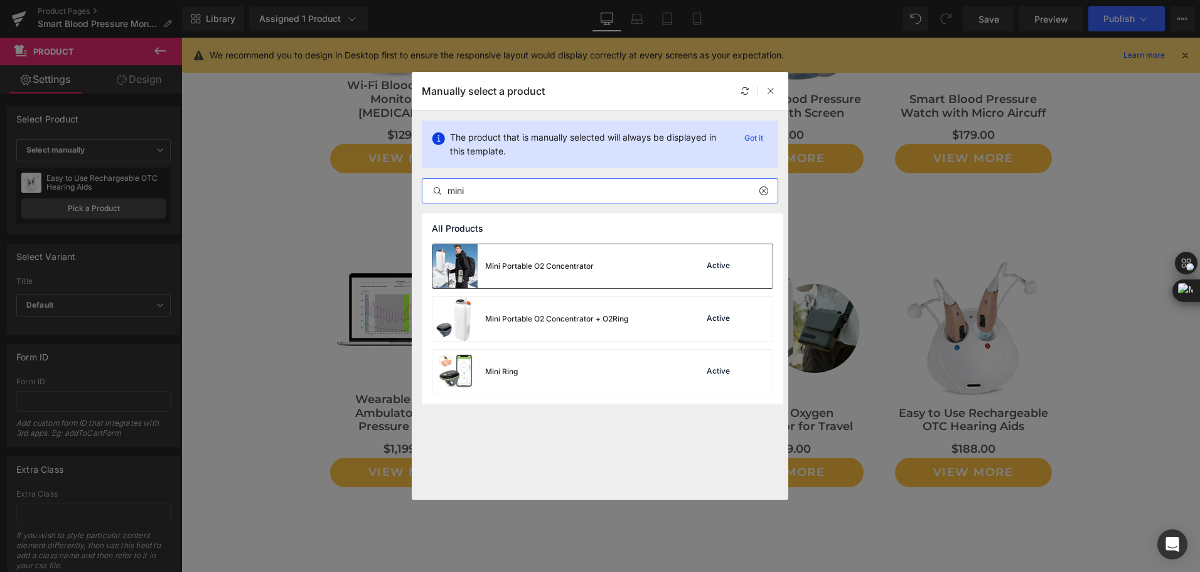
type input "mini"
click at [602, 260] on div "Mini Portable O2 Concentrator Active" at bounding box center [602, 266] width 340 height 44
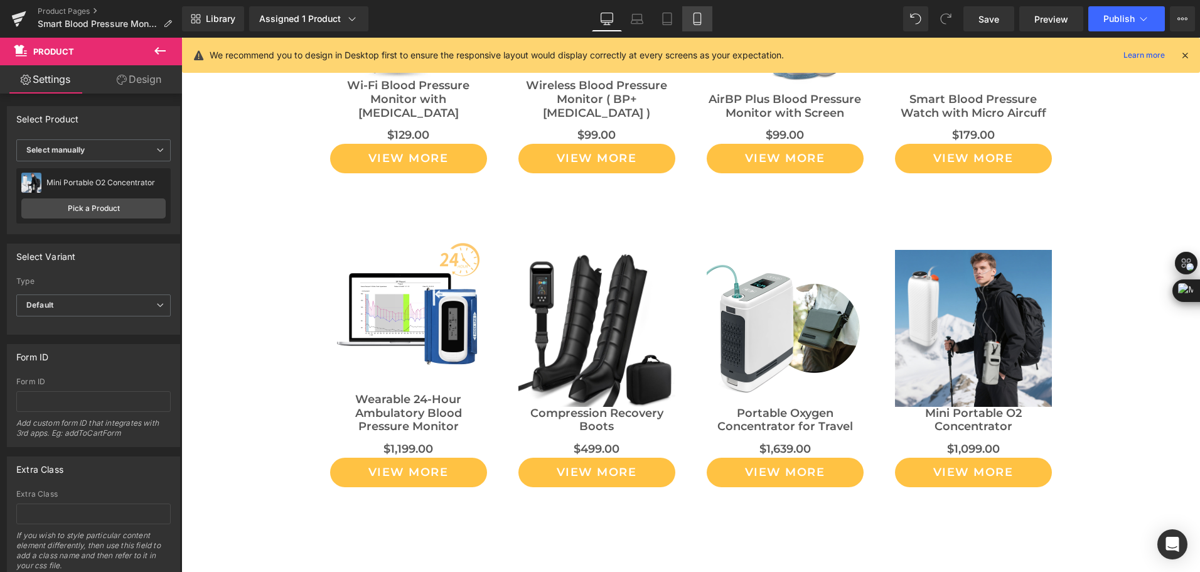
click at [700, 21] on icon at bounding box center [696, 19] width 7 height 12
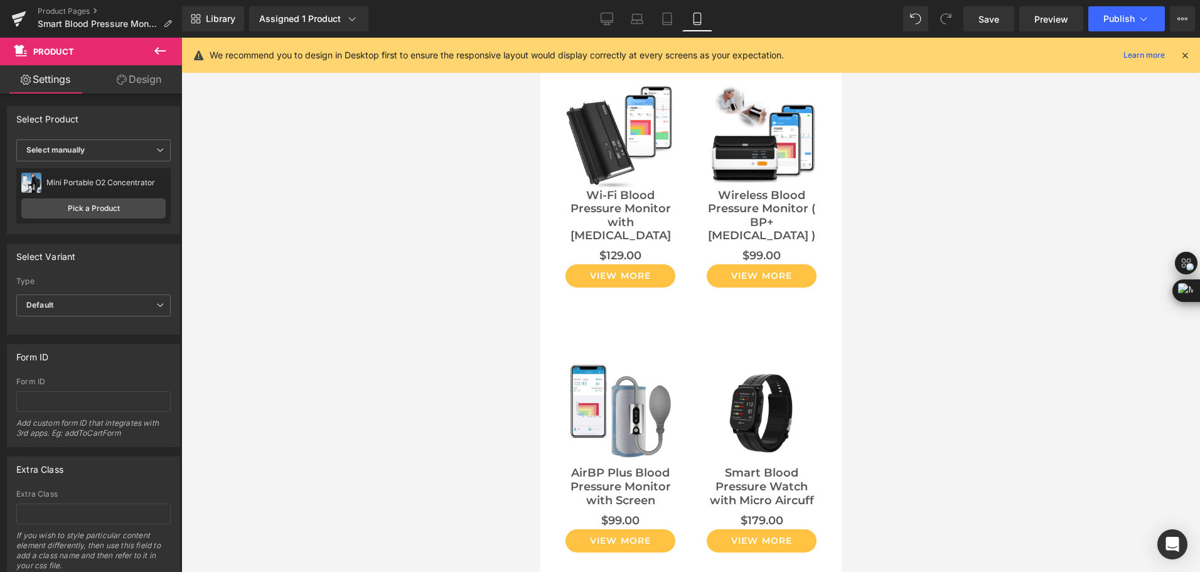
scroll to position [5464, 0]
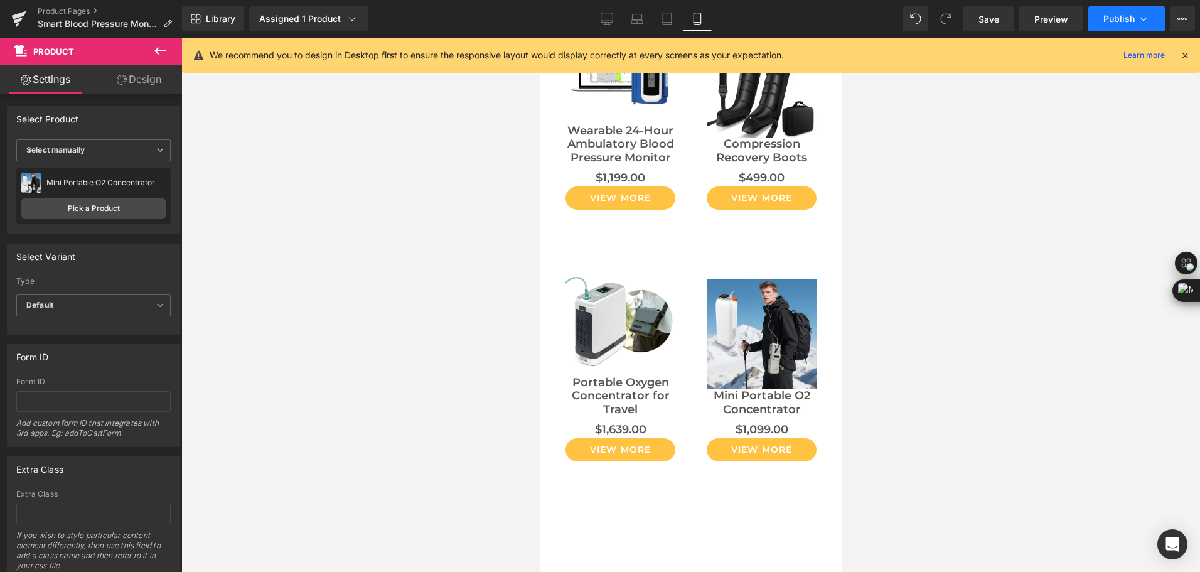
click at [1118, 19] on span "Publish" at bounding box center [1118, 19] width 31 height 10
click at [1134, 25] on button "Publish" at bounding box center [1126, 18] width 77 height 25
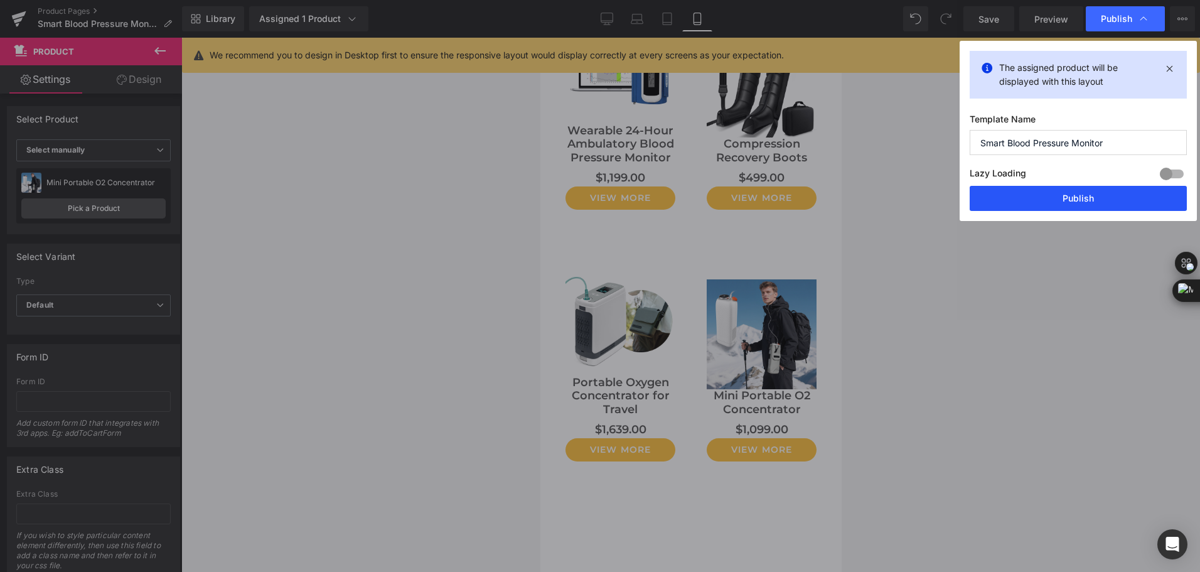
click at [1111, 192] on button "Publish" at bounding box center [1078, 198] width 217 height 25
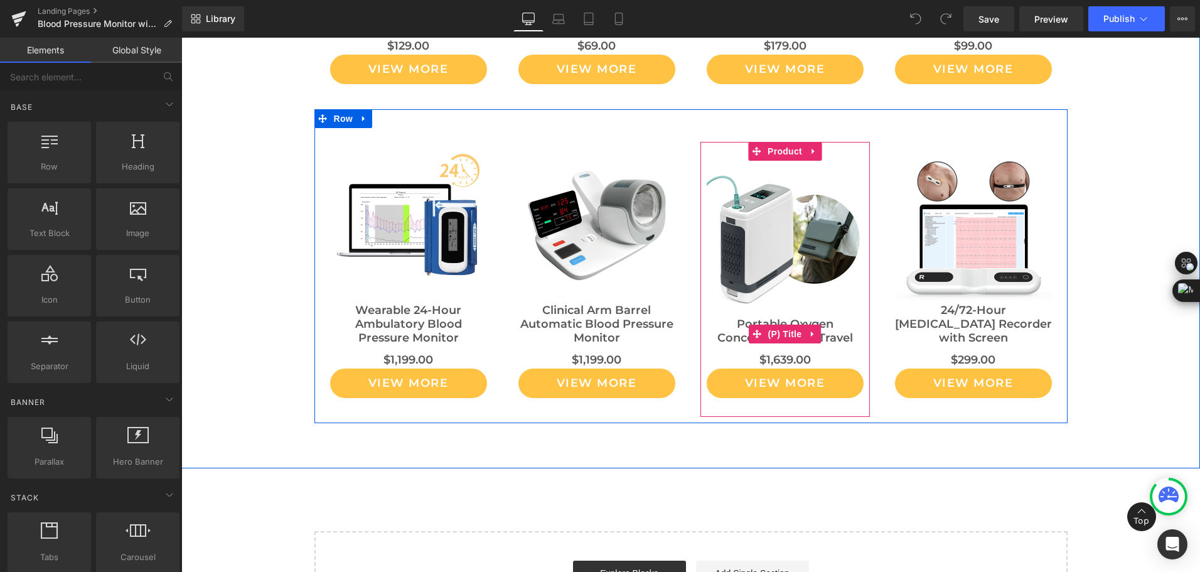
scroll to position [6614, 0]
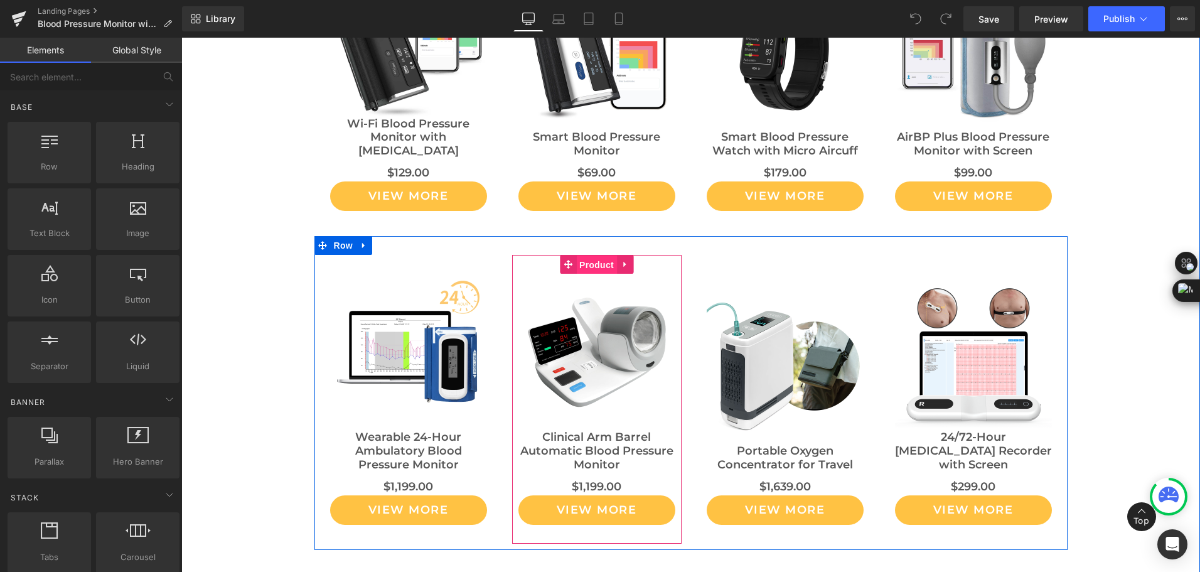
click at [599, 255] on span "Product" at bounding box center [596, 264] width 41 height 19
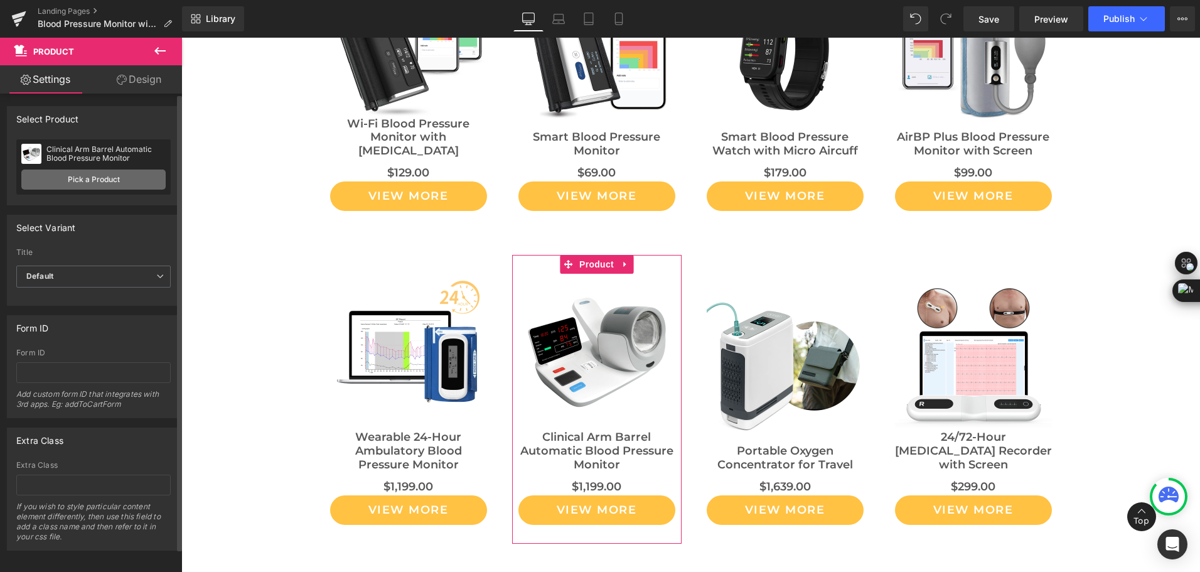
click at [111, 184] on link "Pick a Product" at bounding box center [93, 179] width 144 height 20
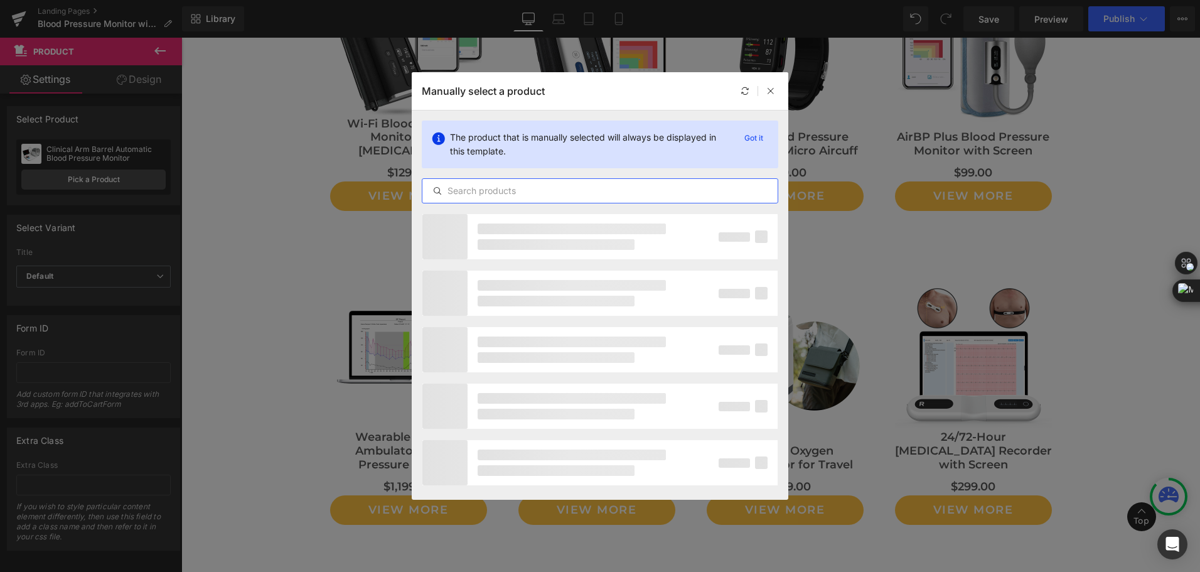
click at [477, 186] on input "text" at bounding box center [599, 190] width 355 height 15
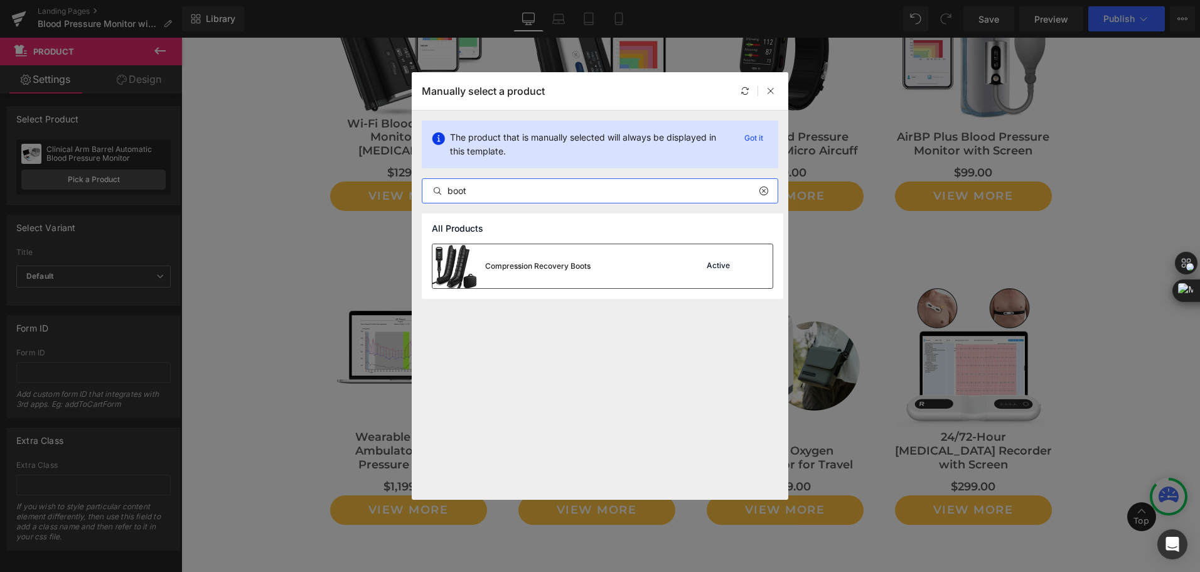
type input "boot"
click at [493, 274] on div "Compression Recovery Boots" at bounding box center [511, 266] width 158 height 44
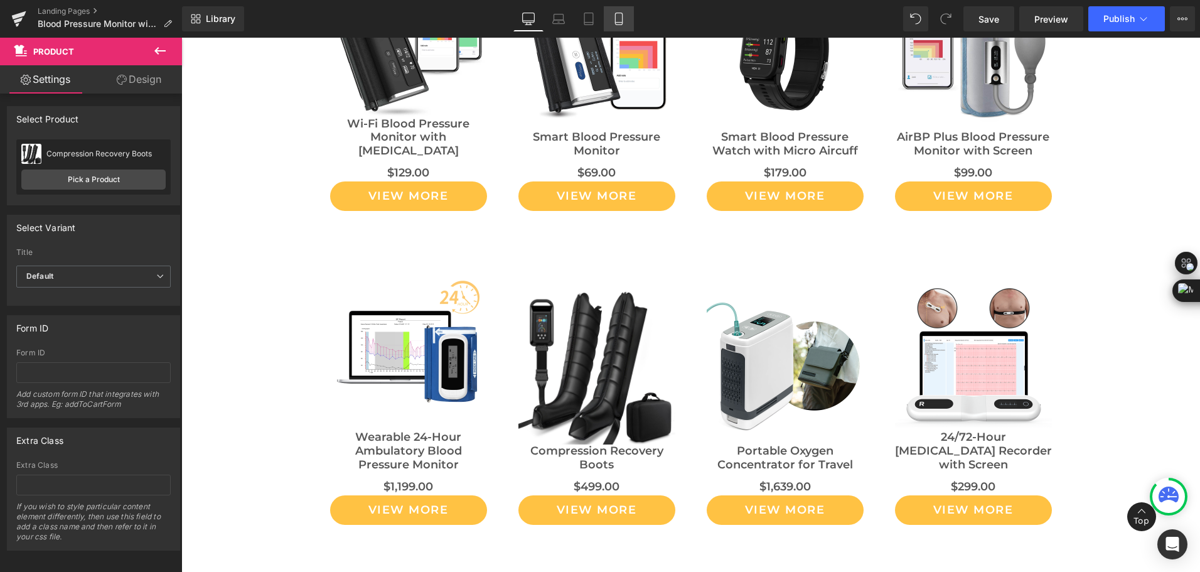
click at [618, 21] on icon at bounding box center [618, 19] width 13 height 13
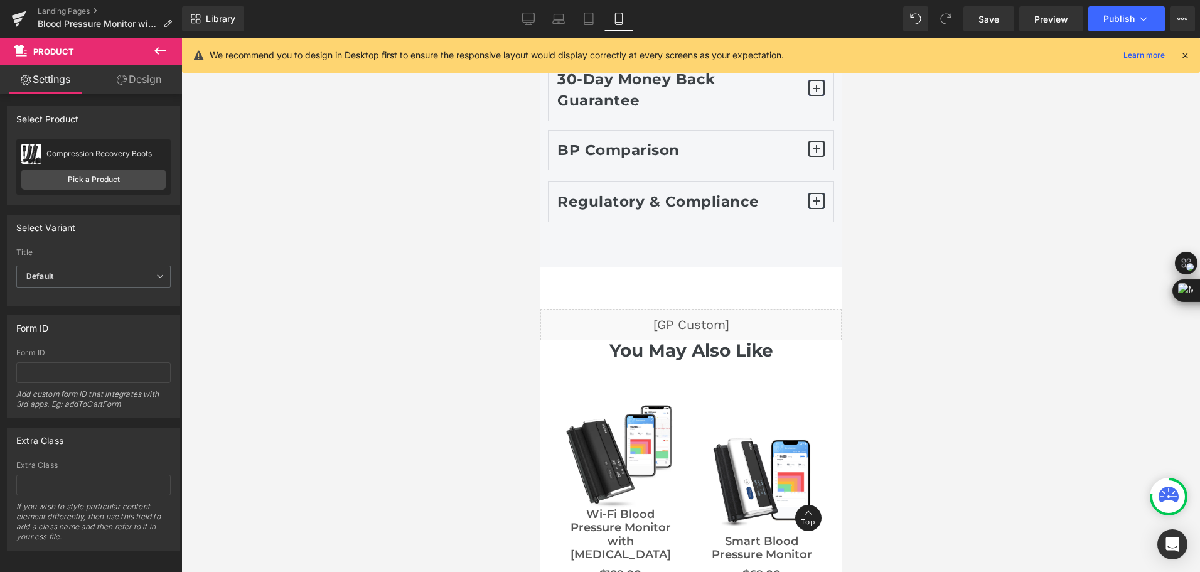
scroll to position [6043, 0]
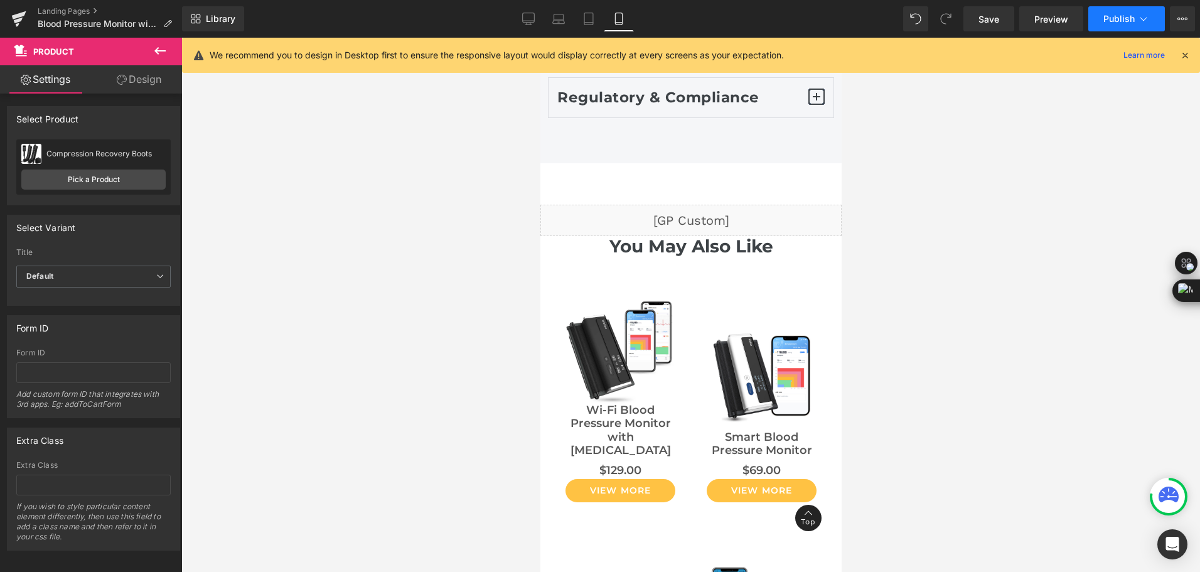
click at [1107, 21] on span "Publish" at bounding box center [1118, 19] width 31 height 10
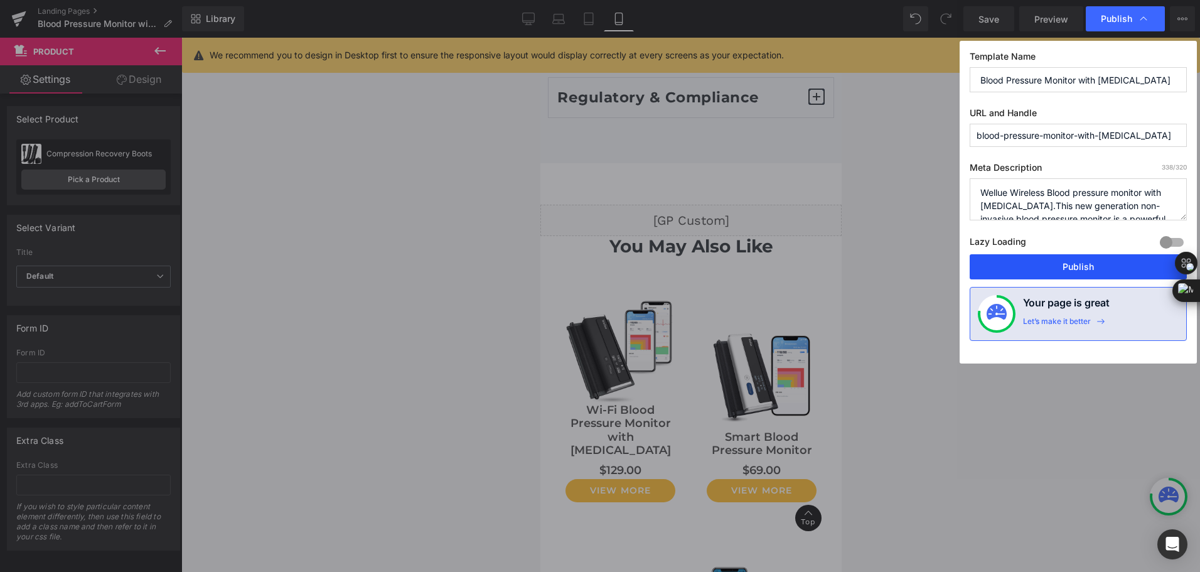
click at [1077, 258] on button "Publish" at bounding box center [1078, 266] width 217 height 25
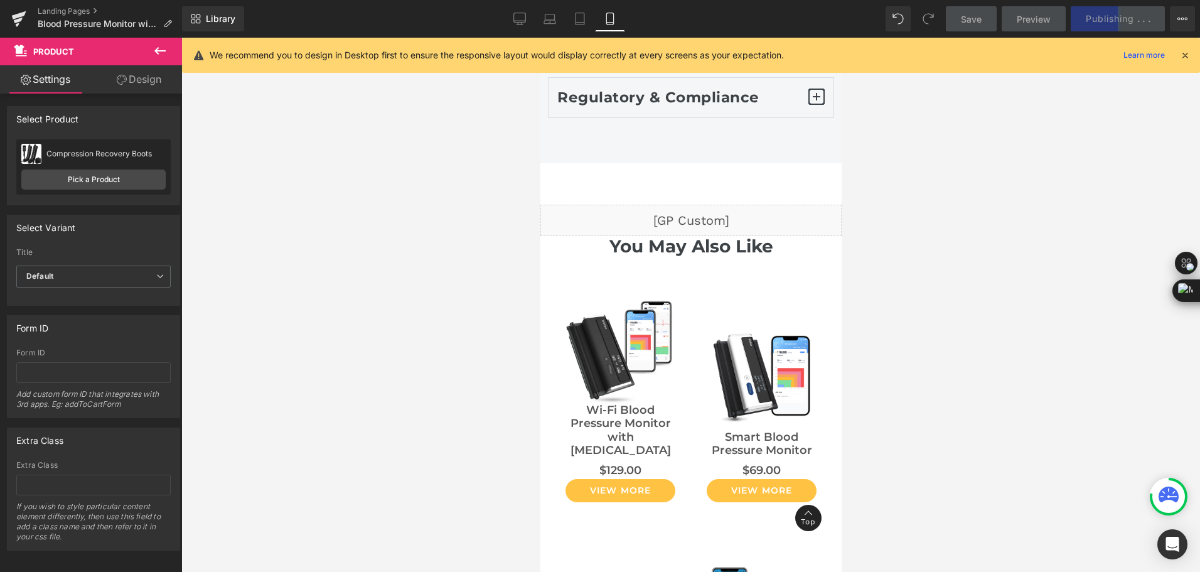
click at [775, 22] on div "Library Mobile Desktop Laptop Tablet Mobile Save Preview Publishing . . . Sched…" at bounding box center [691, 18] width 1018 height 25
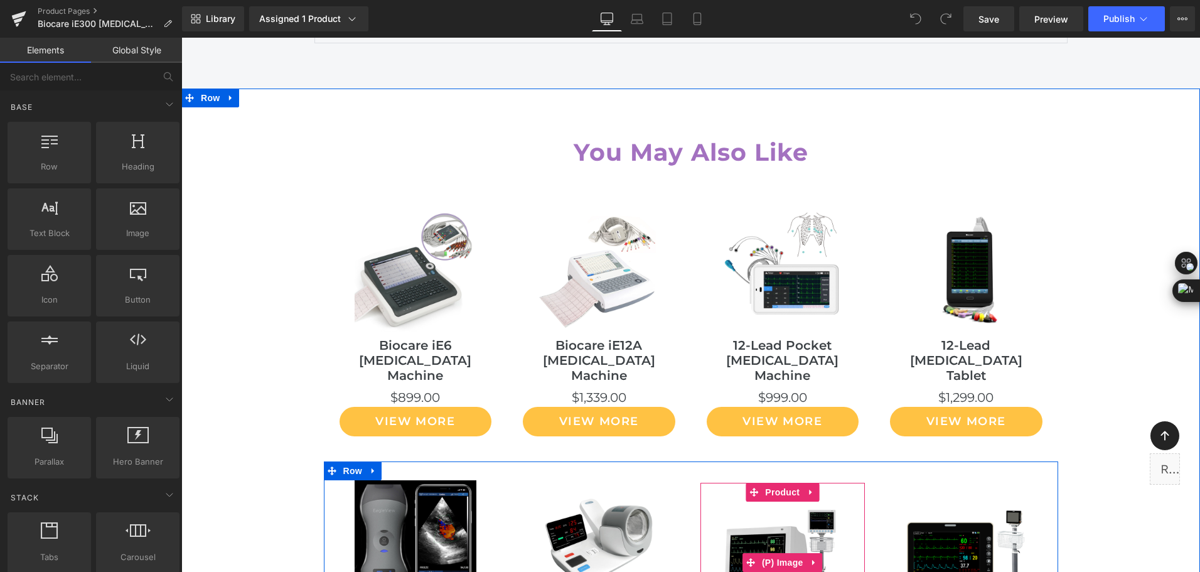
scroll to position [11878, 0]
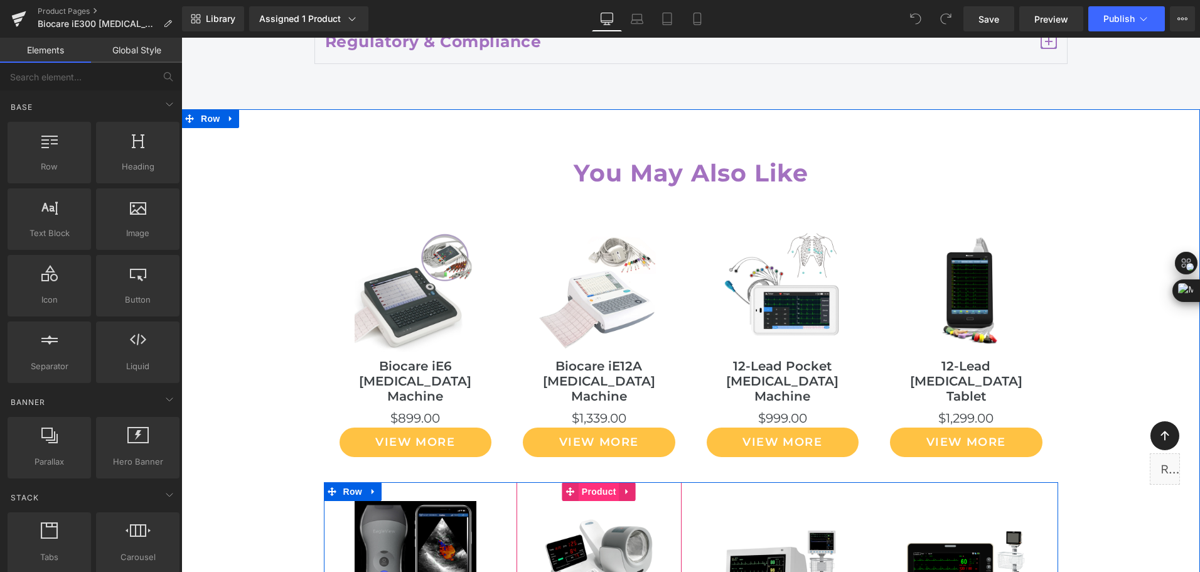
click at [181, 38] on span "Product" at bounding box center [181, 38] width 0 height 0
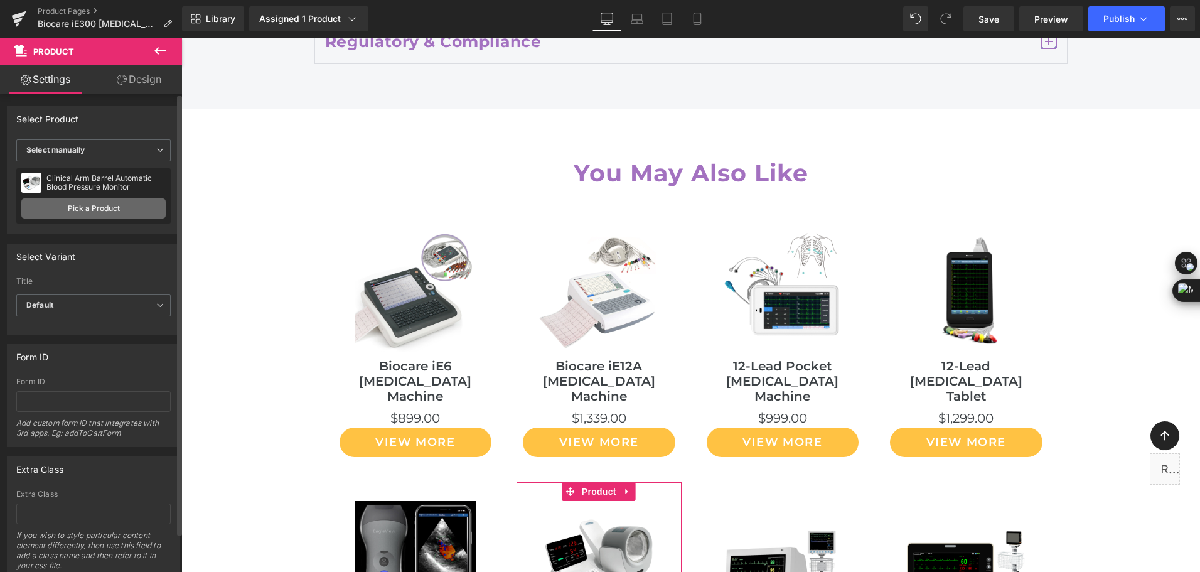
click at [65, 212] on link "Pick a Product" at bounding box center [93, 208] width 144 height 20
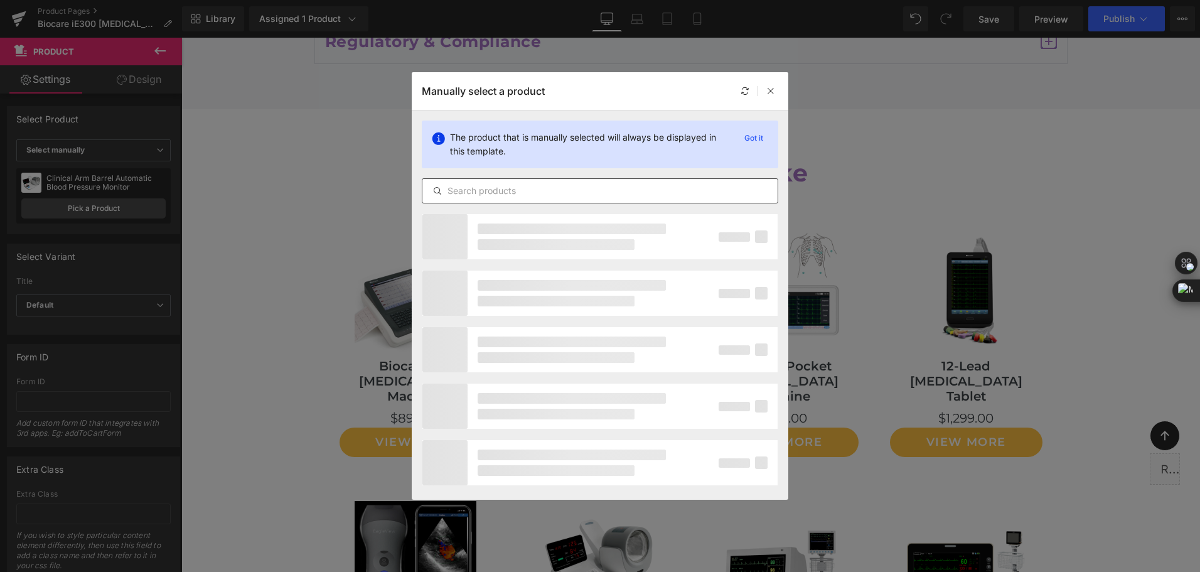
click at [513, 186] on input "text" at bounding box center [599, 190] width 355 height 15
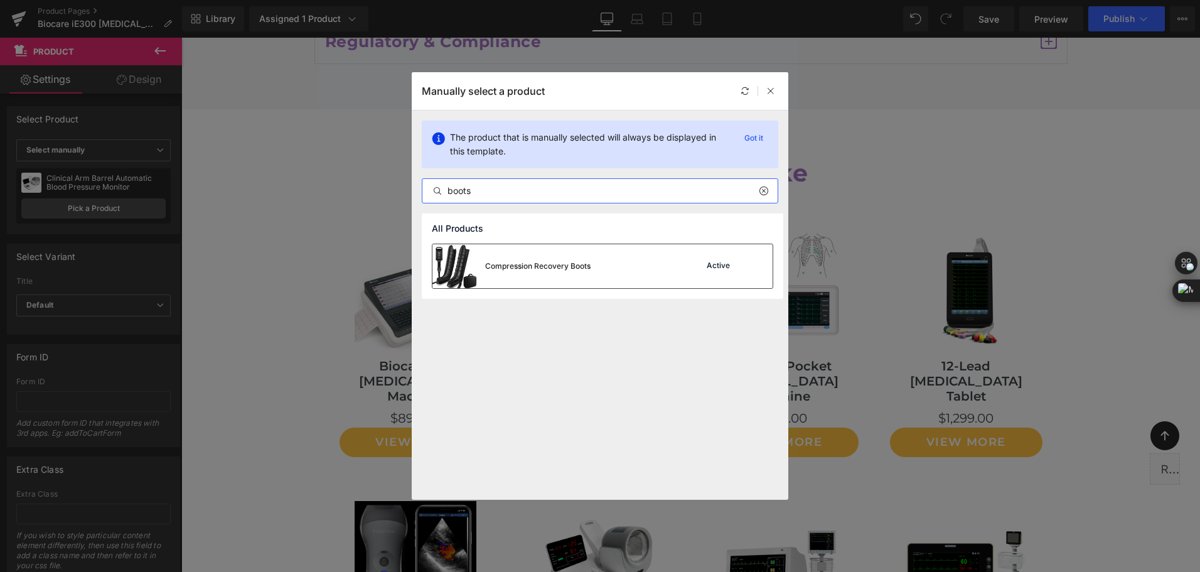
type input "boots"
click at [520, 259] on div "Compression Recovery Boots" at bounding box center [511, 266] width 158 height 44
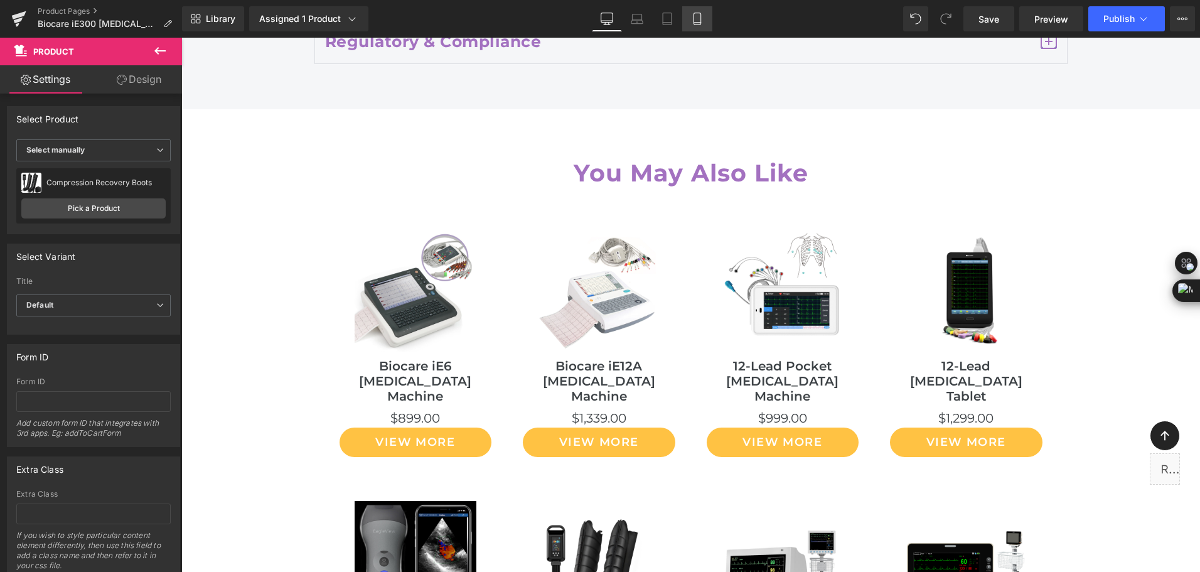
click at [703, 15] on icon at bounding box center [697, 19] width 13 height 13
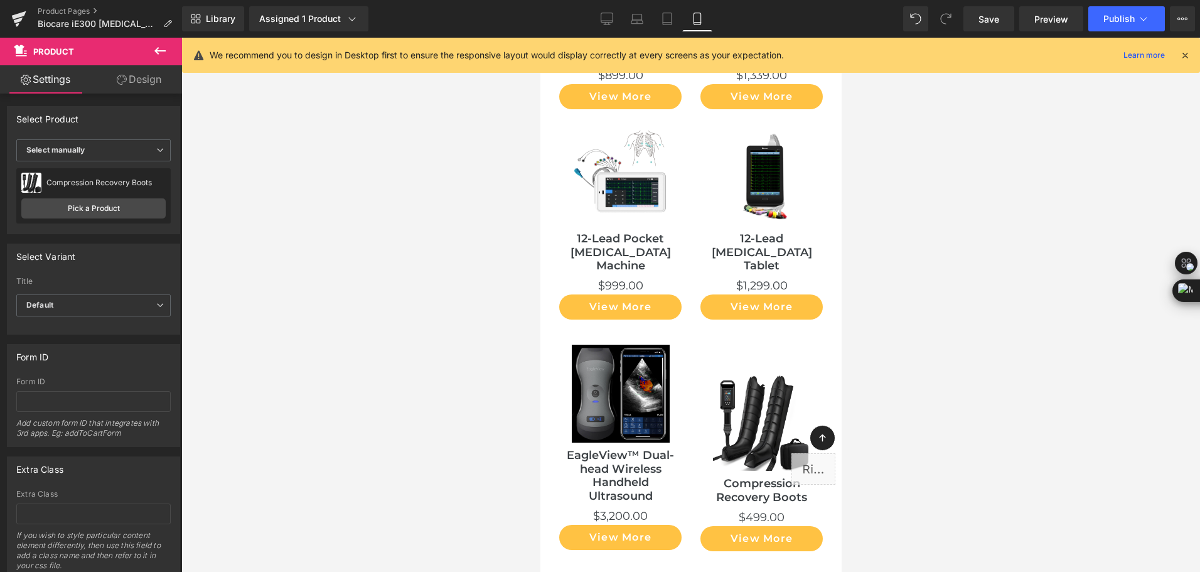
scroll to position [10803, 0]
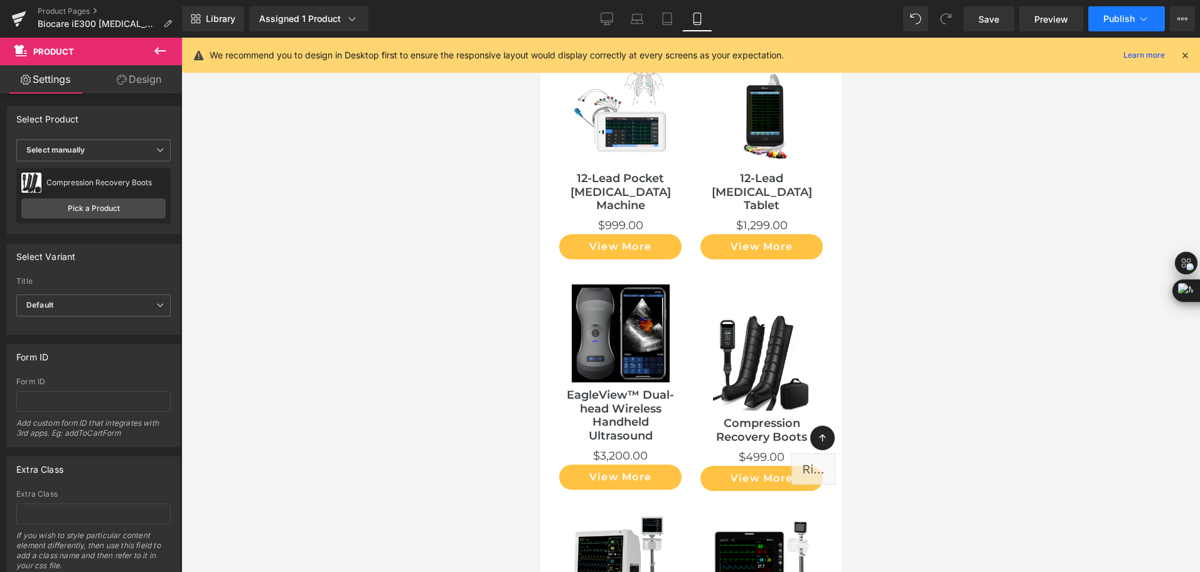
click at [1136, 20] on button "Publish" at bounding box center [1126, 18] width 77 height 25
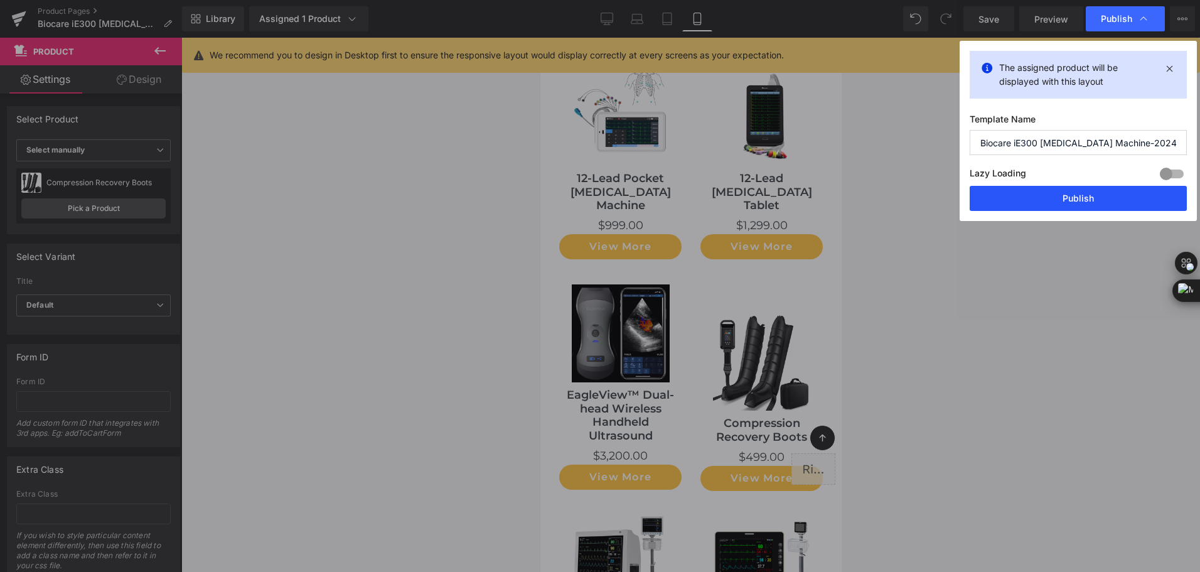
click at [1040, 200] on button "Publish" at bounding box center [1078, 198] width 217 height 25
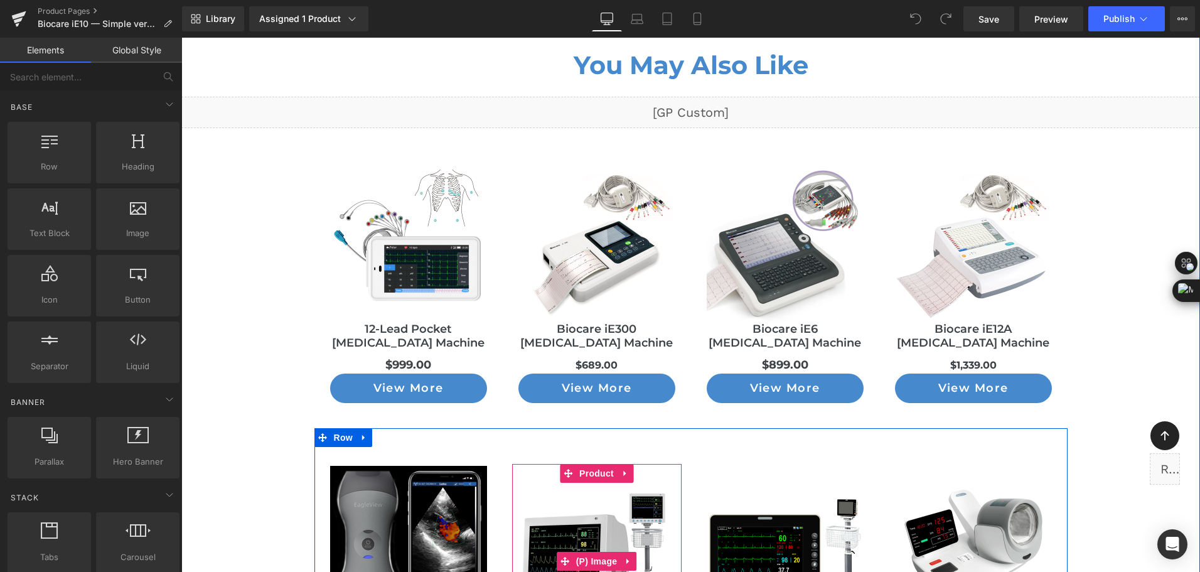
scroll to position [10365, 0]
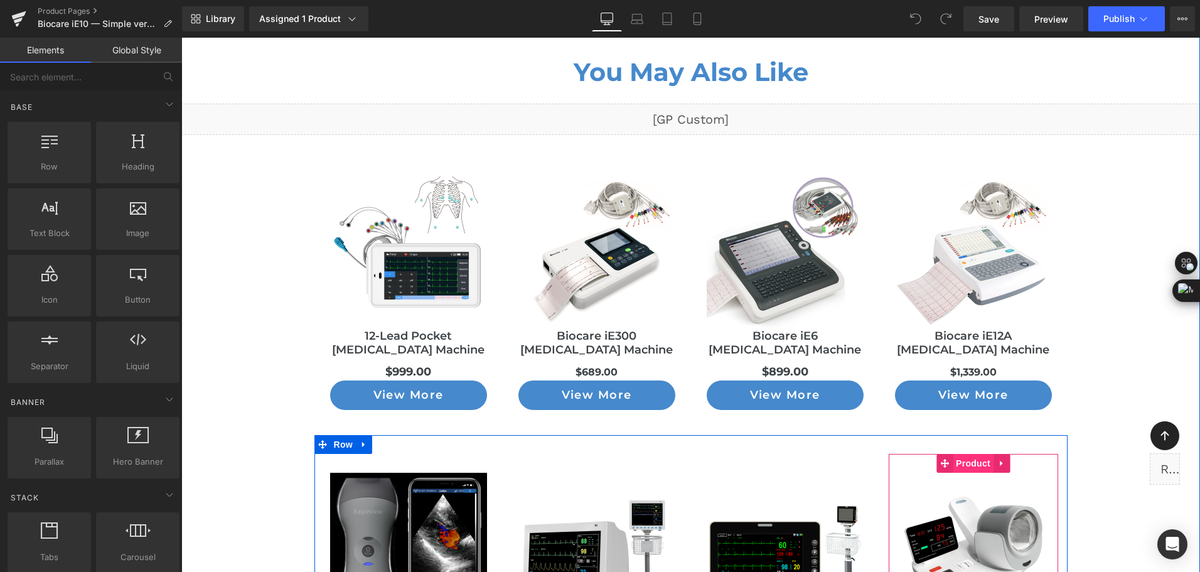
click at [970, 454] on span "Product" at bounding box center [973, 463] width 41 height 19
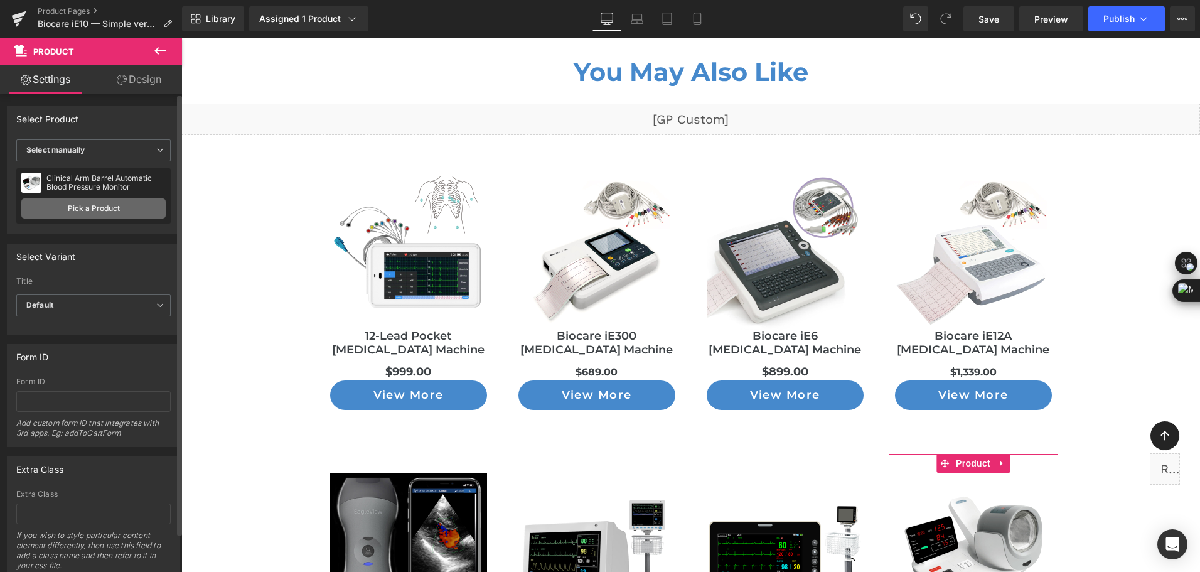
click at [75, 210] on link "Pick a Product" at bounding box center [93, 208] width 144 height 20
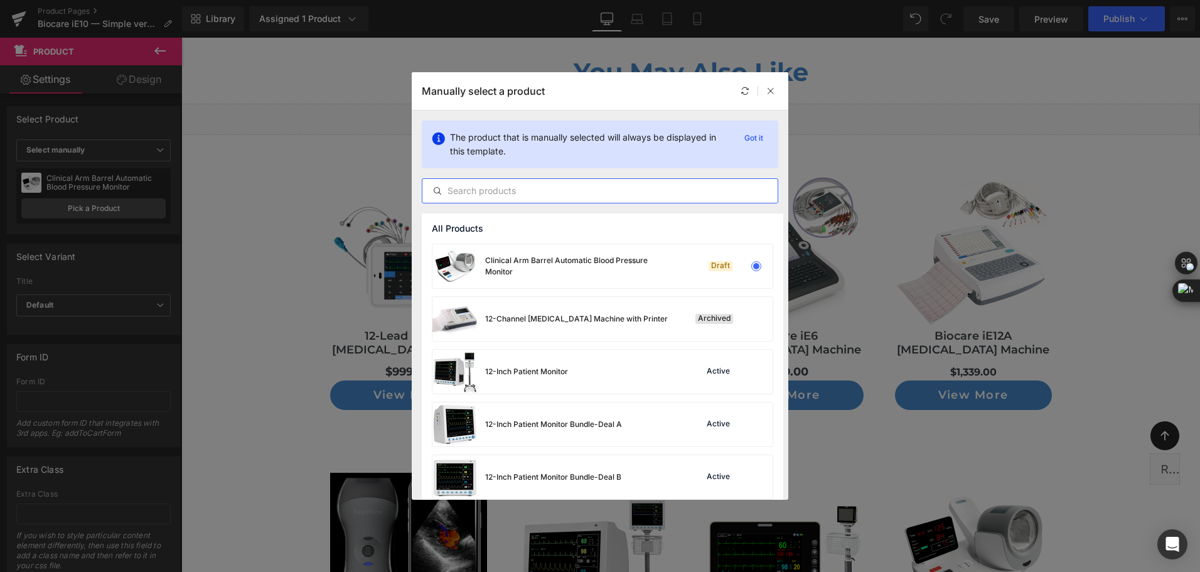
click at [496, 186] on input "text" at bounding box center [599, 190] width 355 height 15
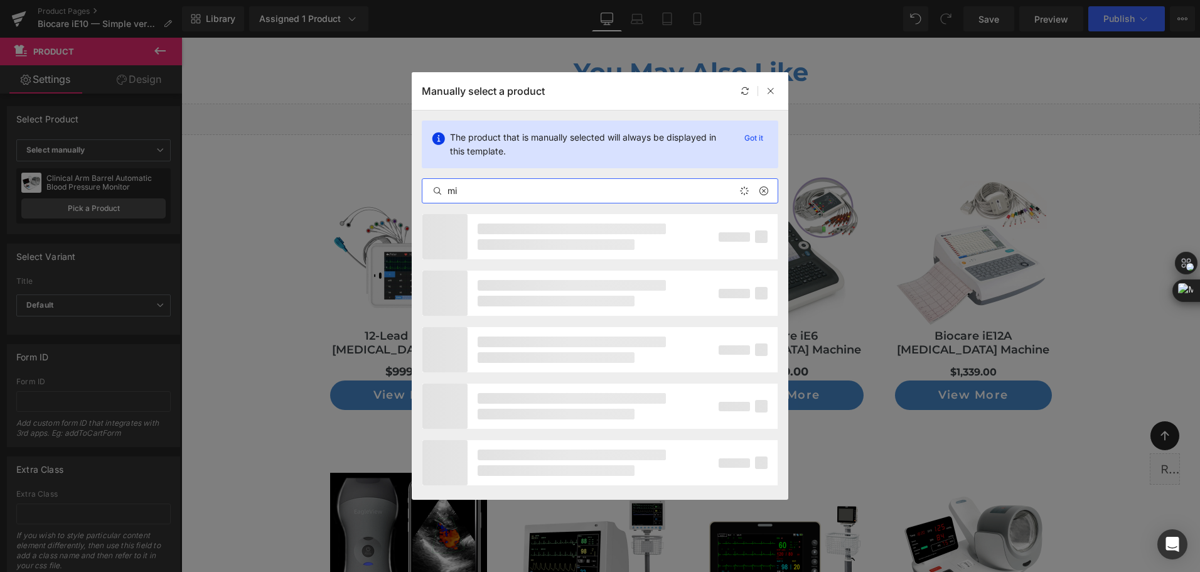
type input "m"
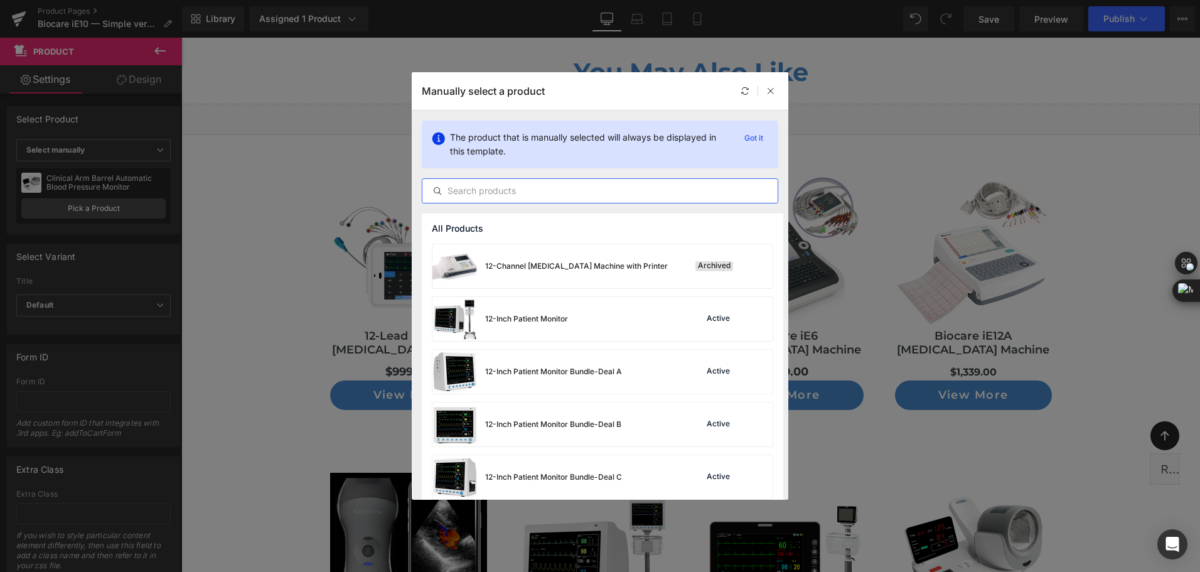
type input "b"
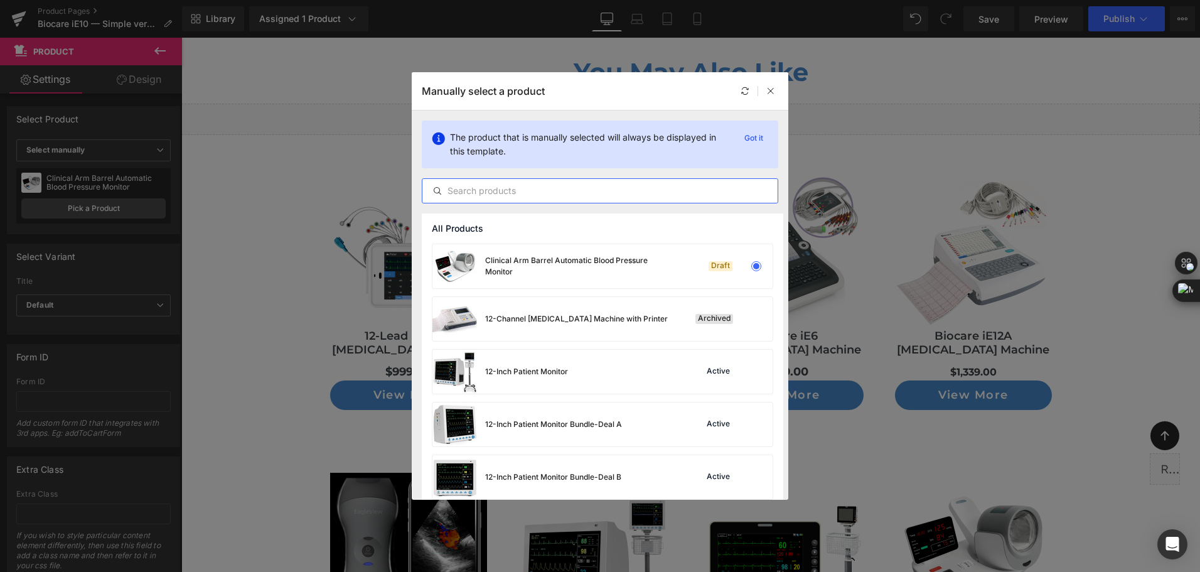
type input "b"
type input "m"
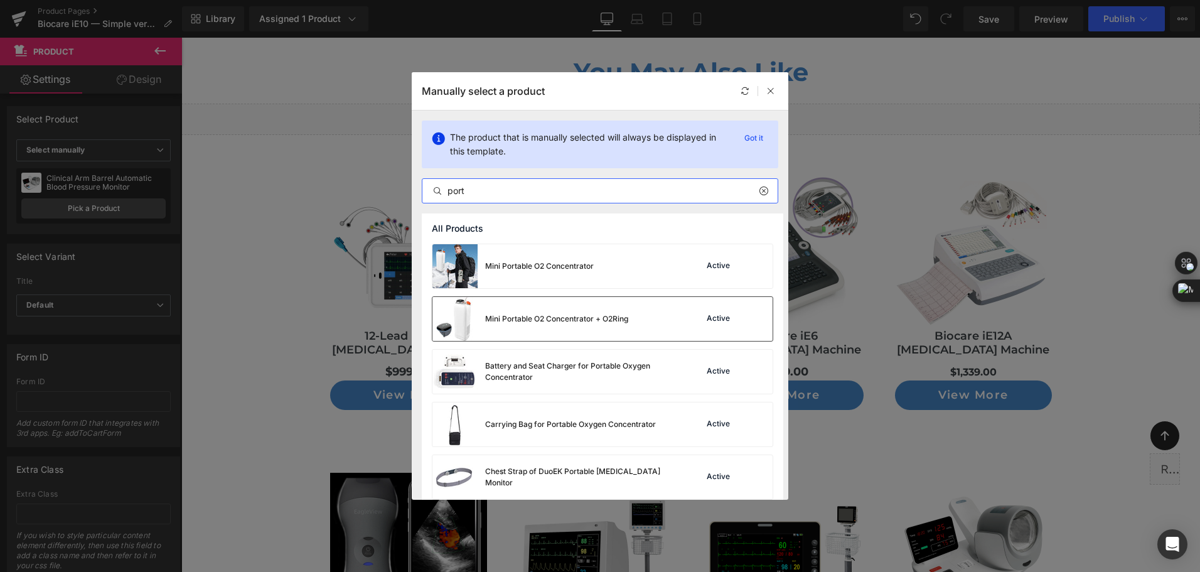
type input "port"
click at [600, 323] on div "Mini Portable O2 Concentrator + O2Ring" at bounding box center [556, 318] width 143 height 11
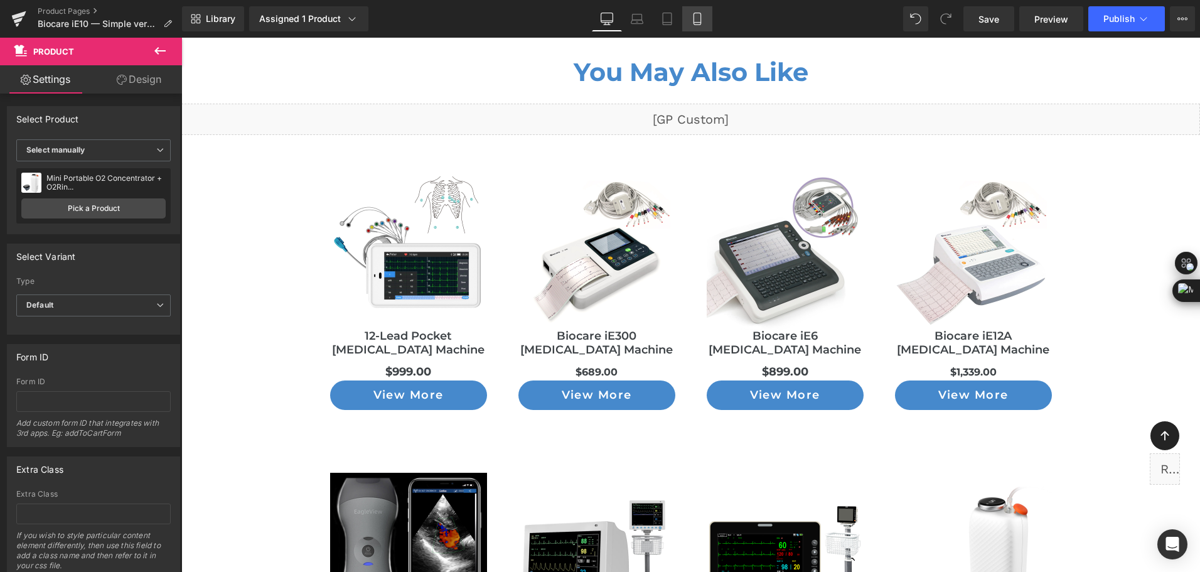
click at [695, 19] on icon at bounding box center [697, 19] width 13 height 13
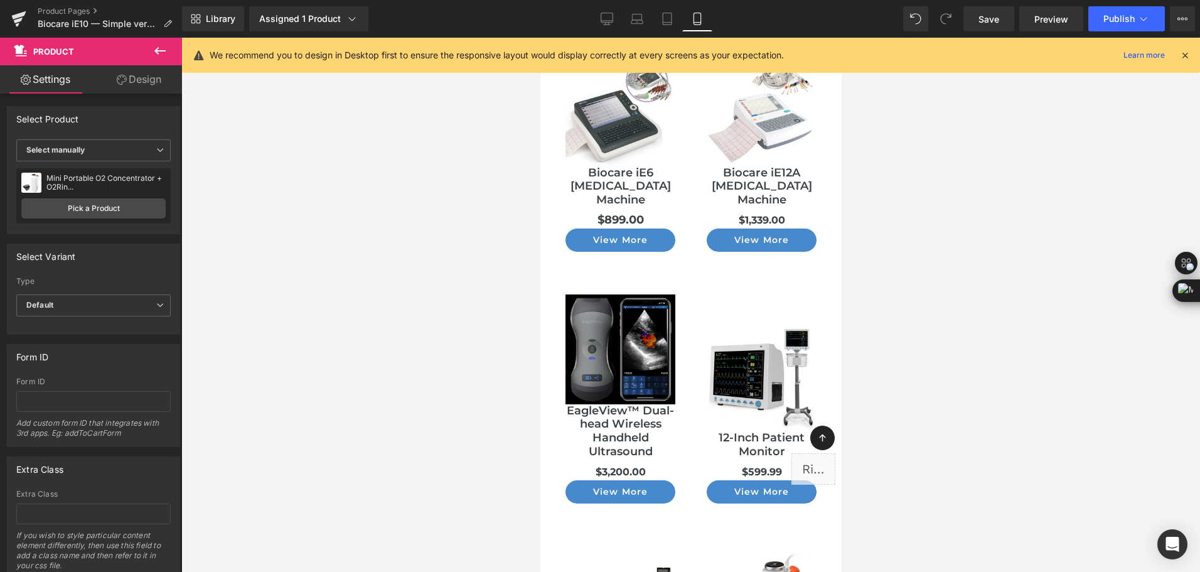
scroll to position [12097, 0]
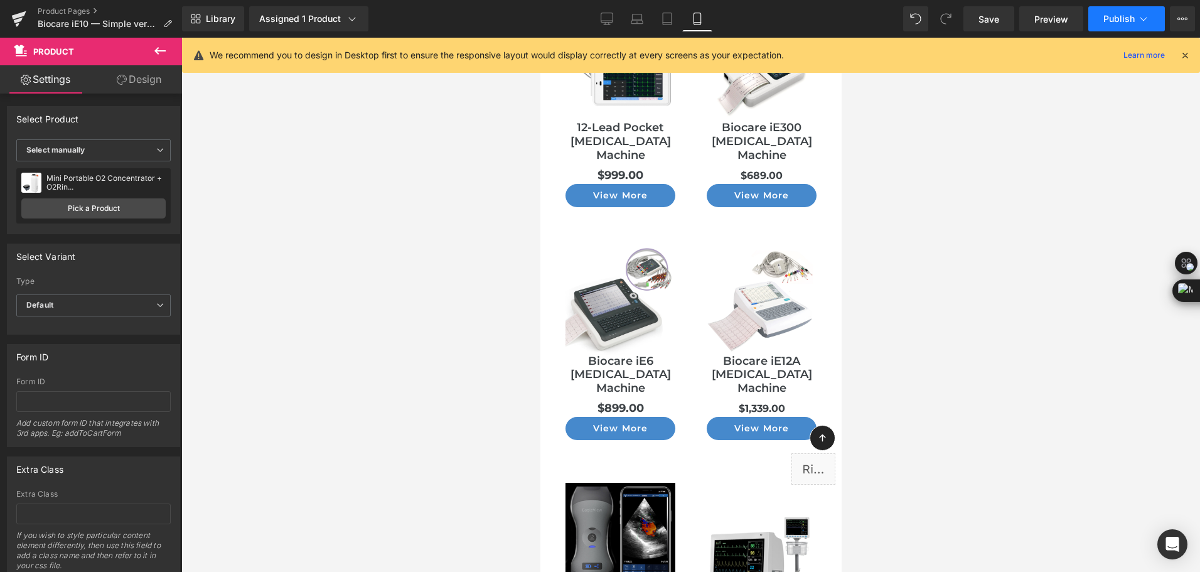
click at [1103, 16] on span "Publish" at bounding box center [1118, 19] width 31 height 10
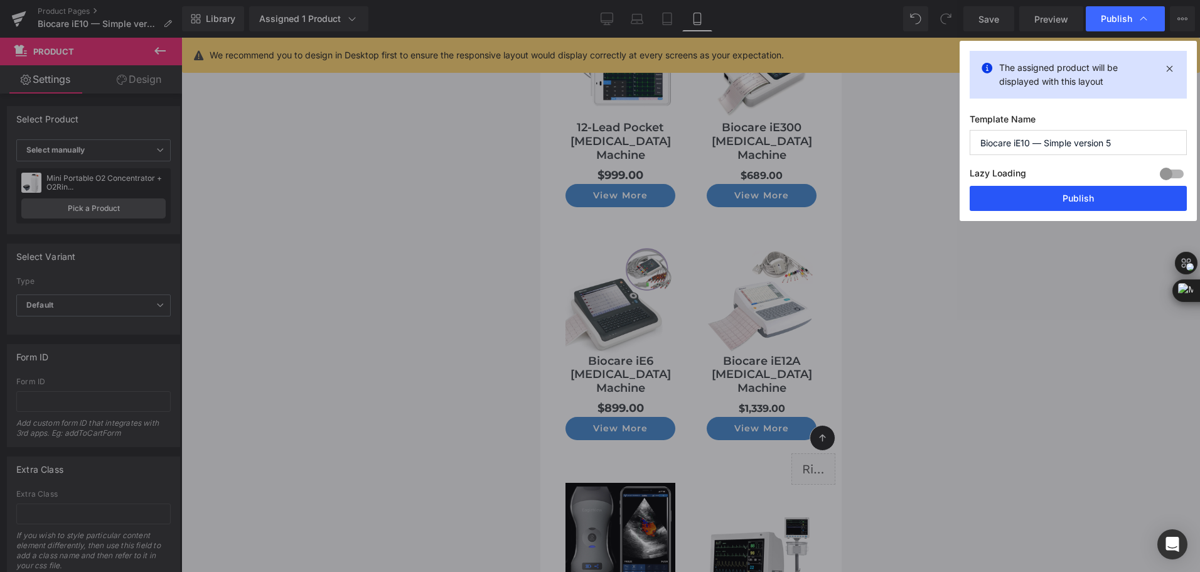
click at [1067, 197] on button "Publish" at bounding box center [1078, 198] width 217 height 25
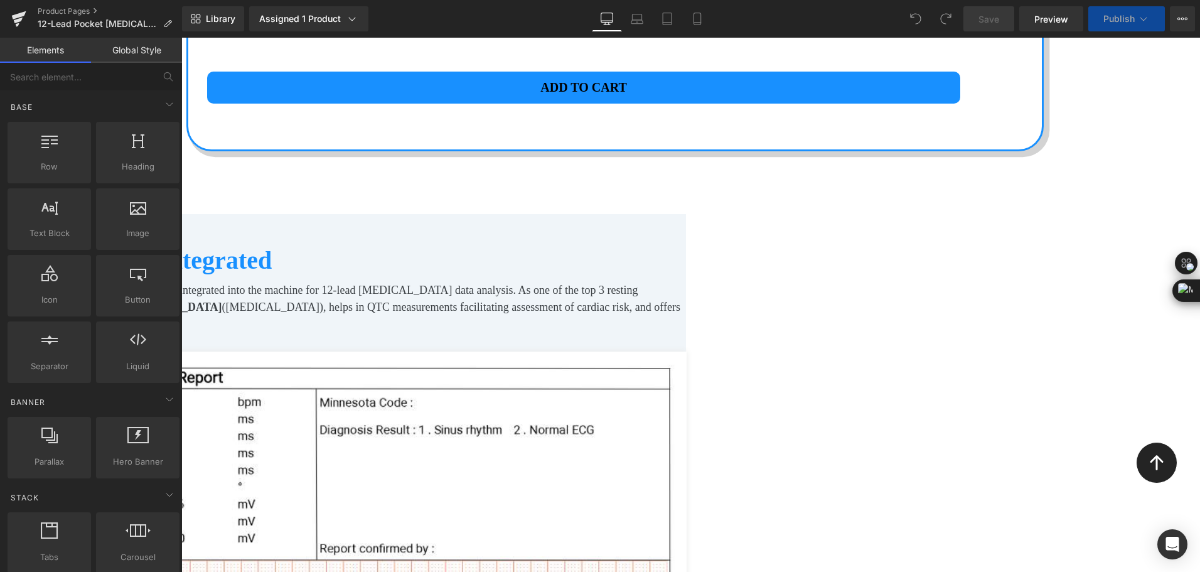
scroll to position [12324, 0]
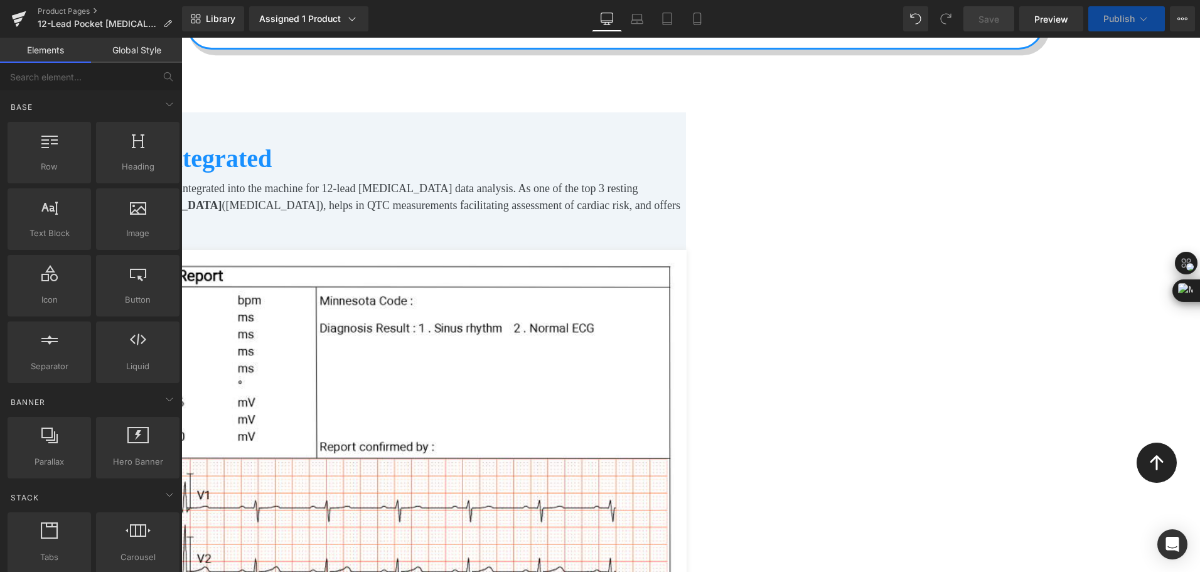
click at [181, 38] on span "Product" at bounding box center [181, 38] width 0 height 0
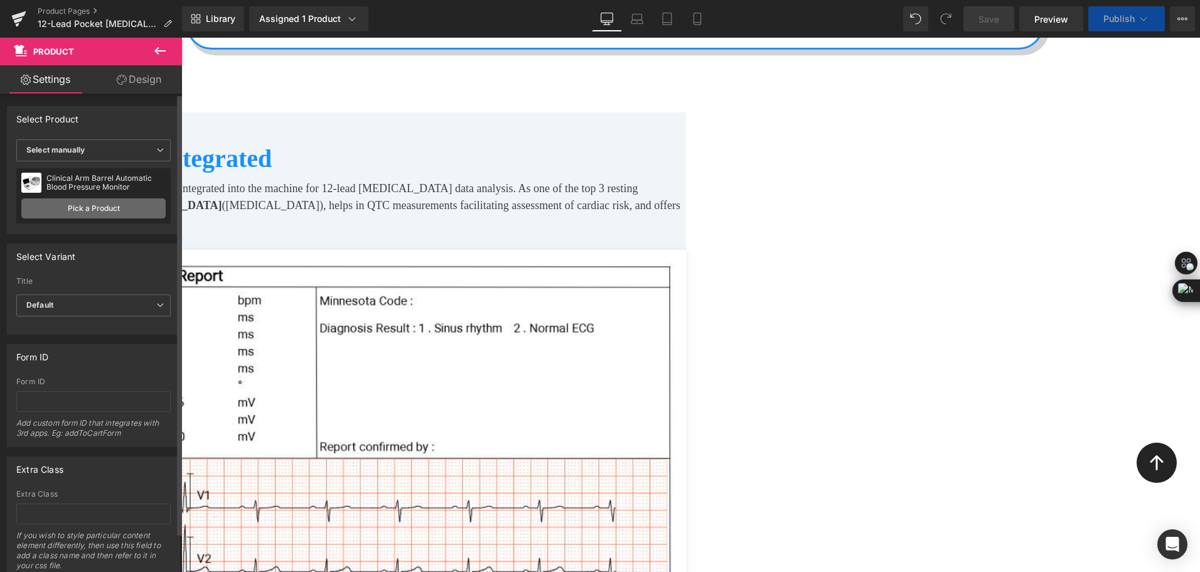
click at [99, 215] on link "Pick a Product" at bounding box center [93, 208] width 144 height 20
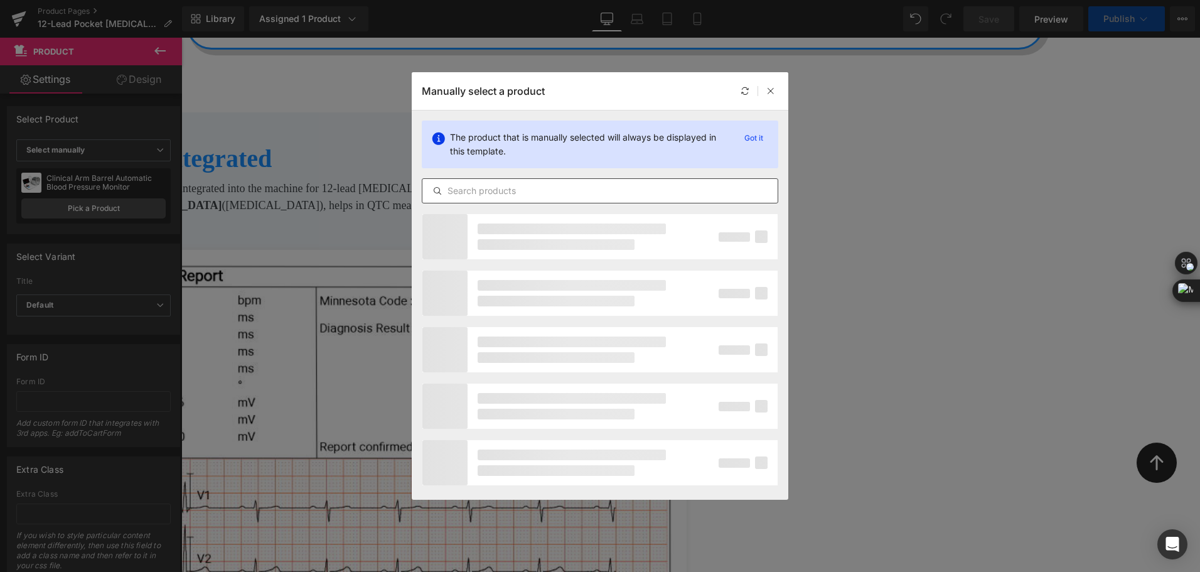
click at [501, 189] on input "text" at bounding box center [599, 190] width 355 height 15
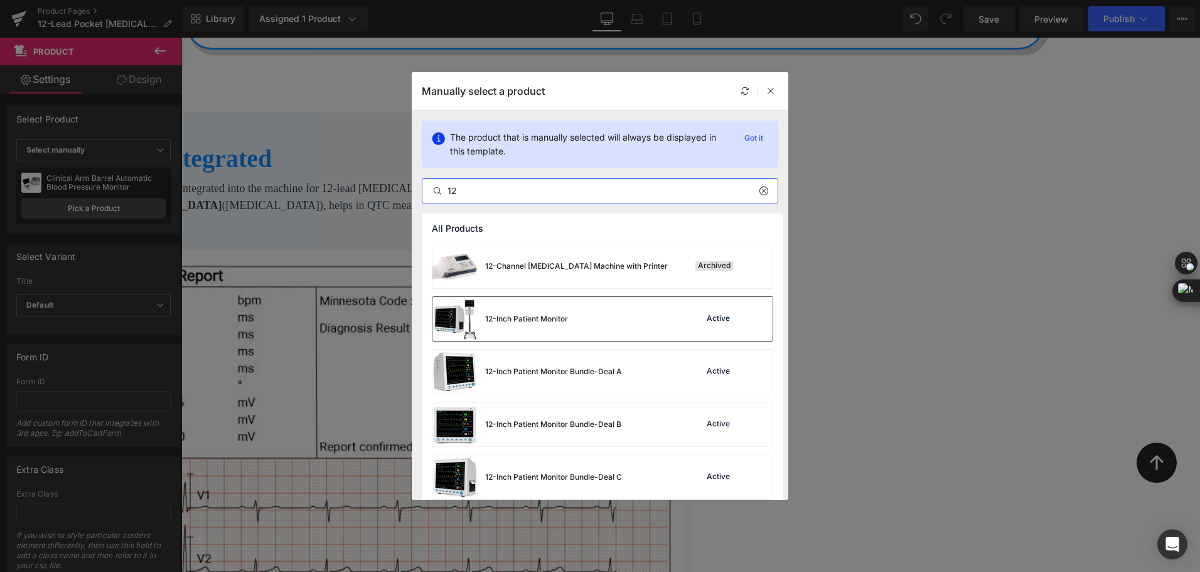
type input "12"
click at [518, 318] on div "12-Inch Patient Monitor" at bounding box center [526, 318] width 83 height 11
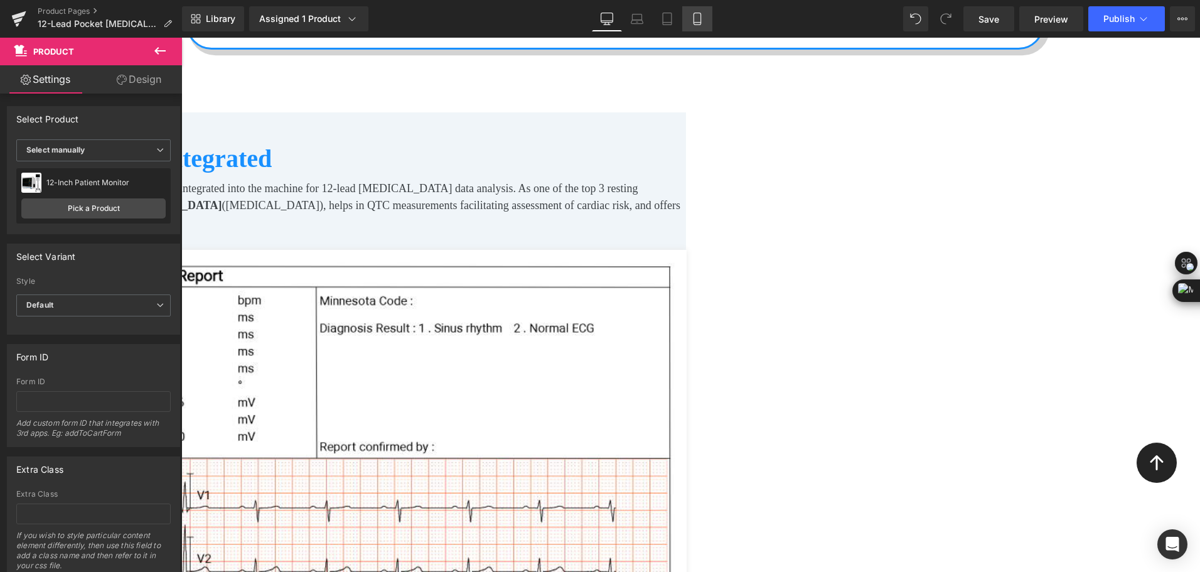
click at [696, 21] on icon at bounding box center [697, 19] width 13 height 13
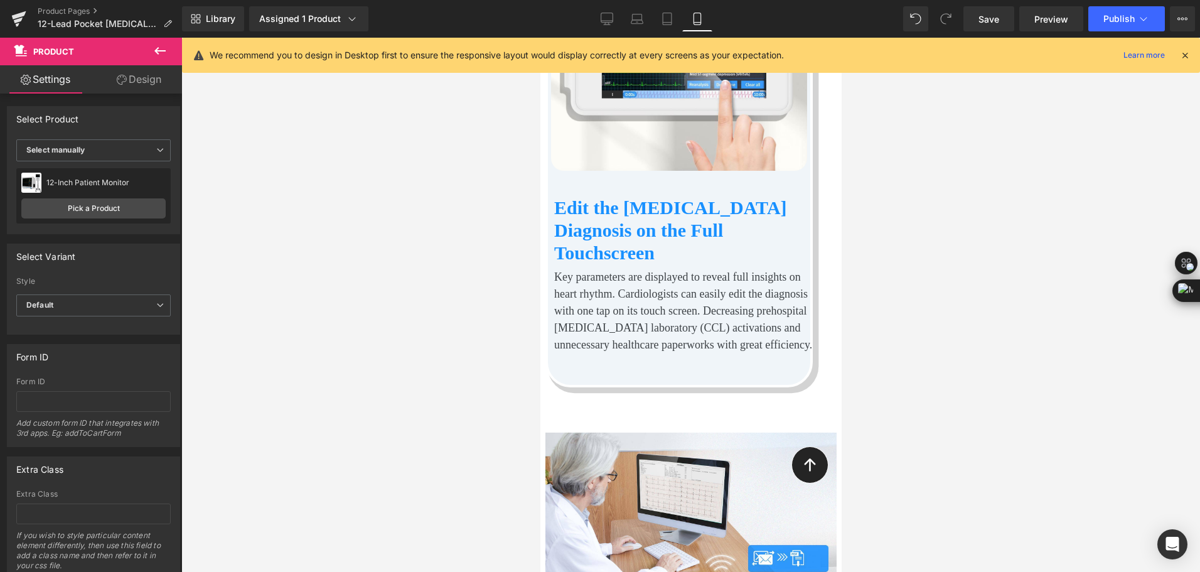
scroll to position [11858, 0]
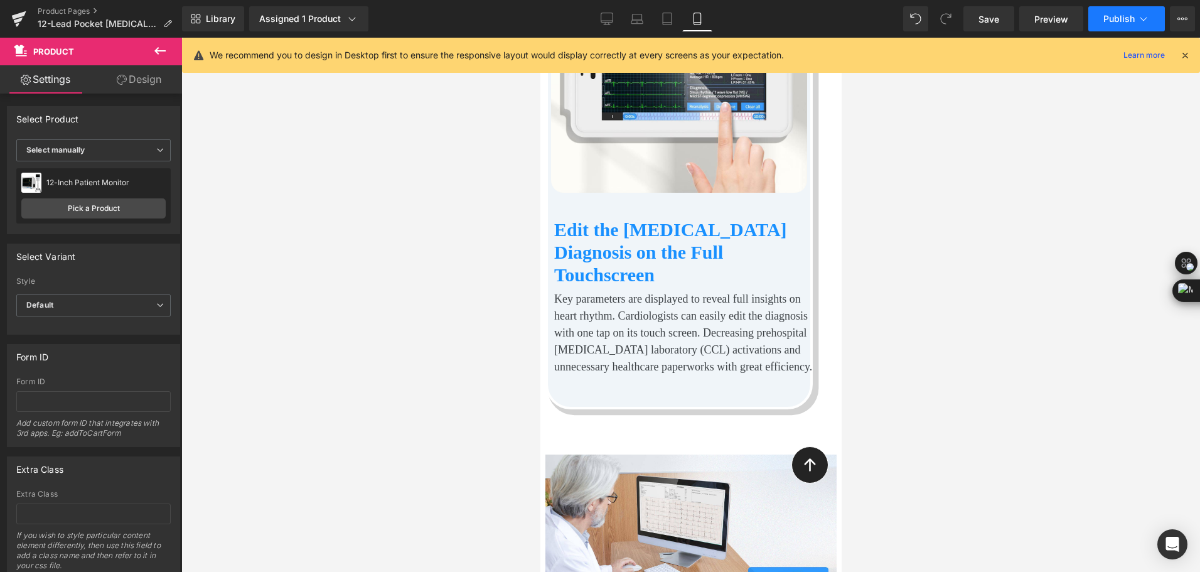
click at [1126, 11] on button "Publish" at bounding box center [1126, 18] width 77 height 25
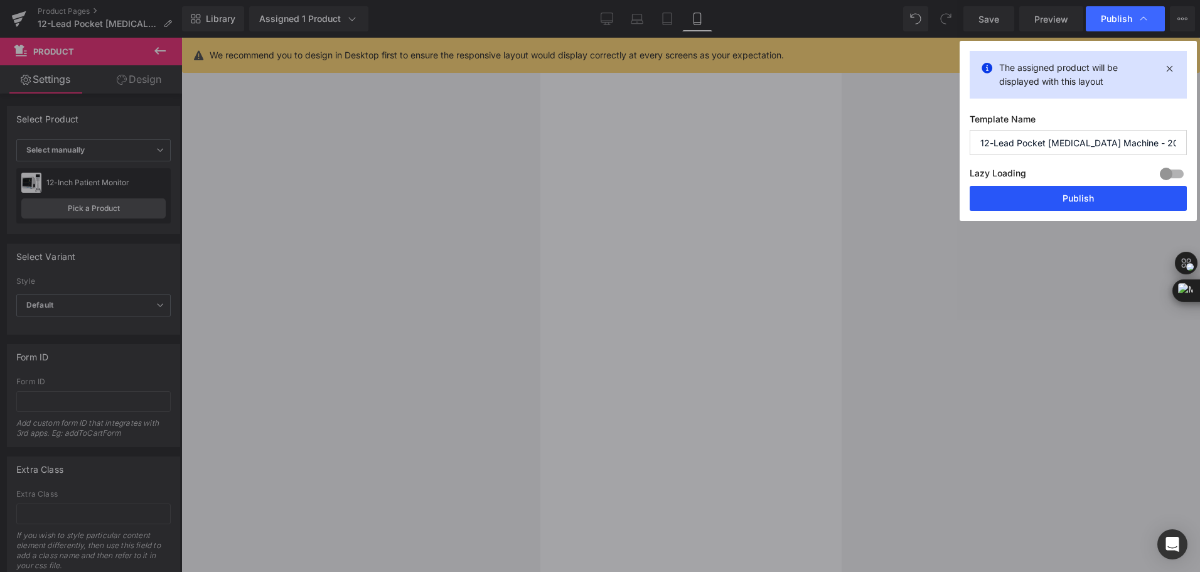
click at [1100, 188] on button "Publish" at bounding box center [1078, 198] width 217 height 25
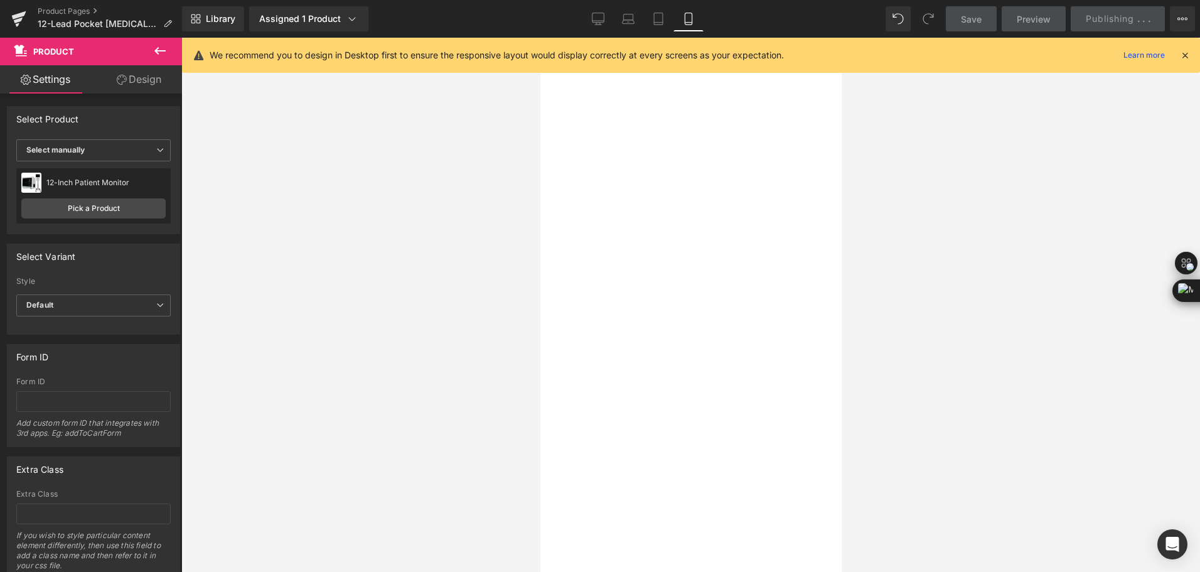
scroll to position [12046, 0]
